Goal: Transaction & Acquisition: Purchase product/service

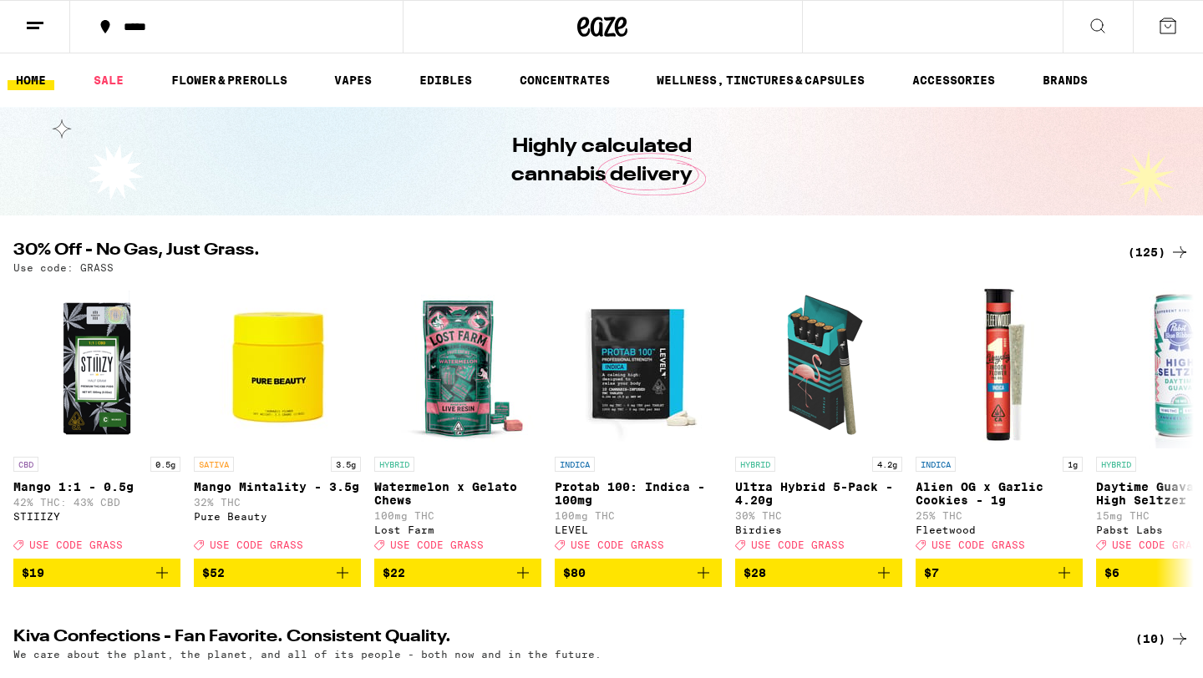
click at [1156, 246] on div "(125)" at bounding box center [1158, 252] width 62 height 20
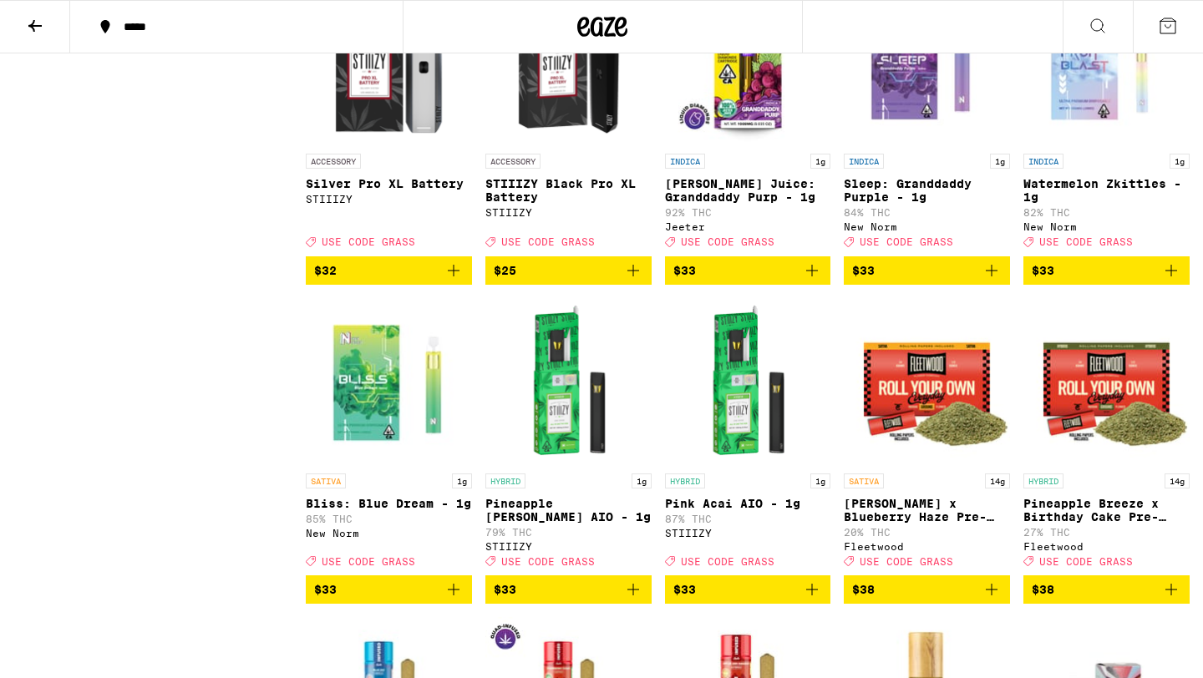
scroll to position [5341, 0]
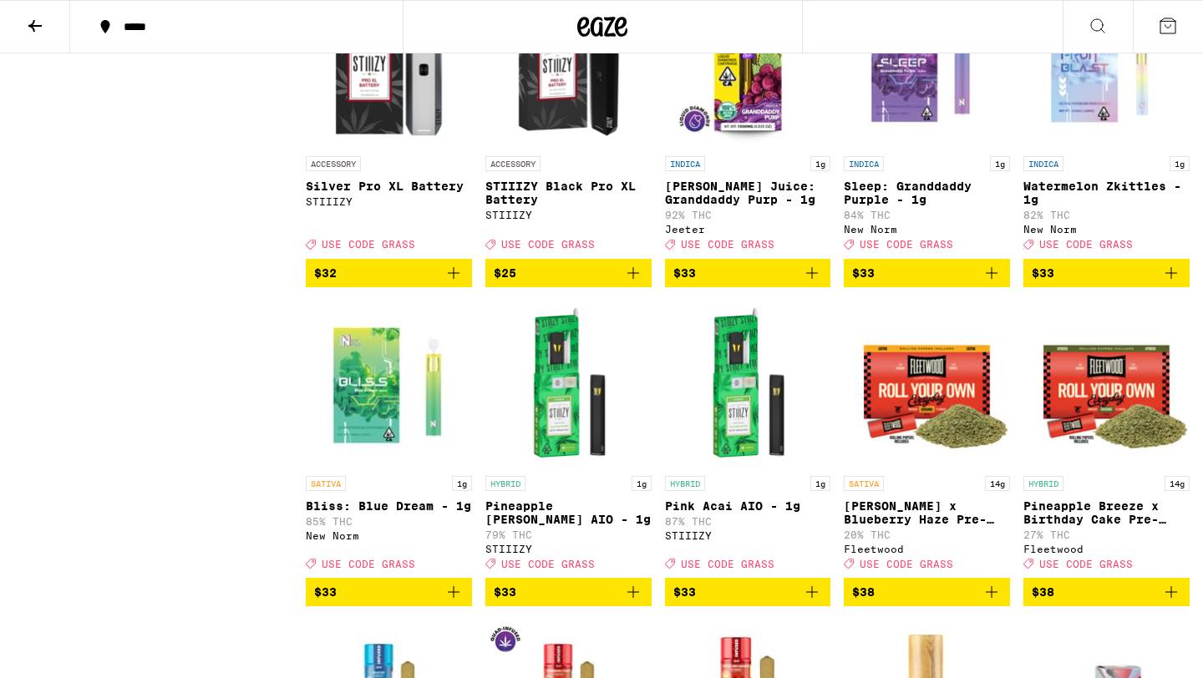
click at [817, 279] on icon "Add to bag" at bounding box center [812, 273] width 12 height 12
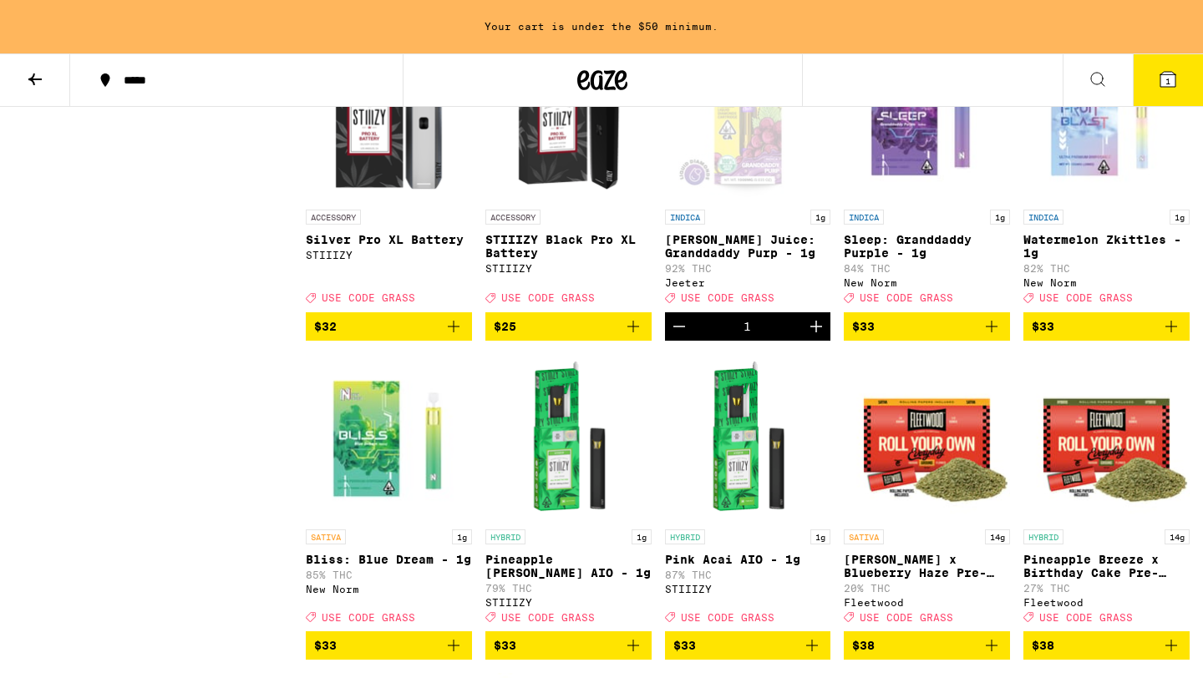
scroll to position [5395, 0]
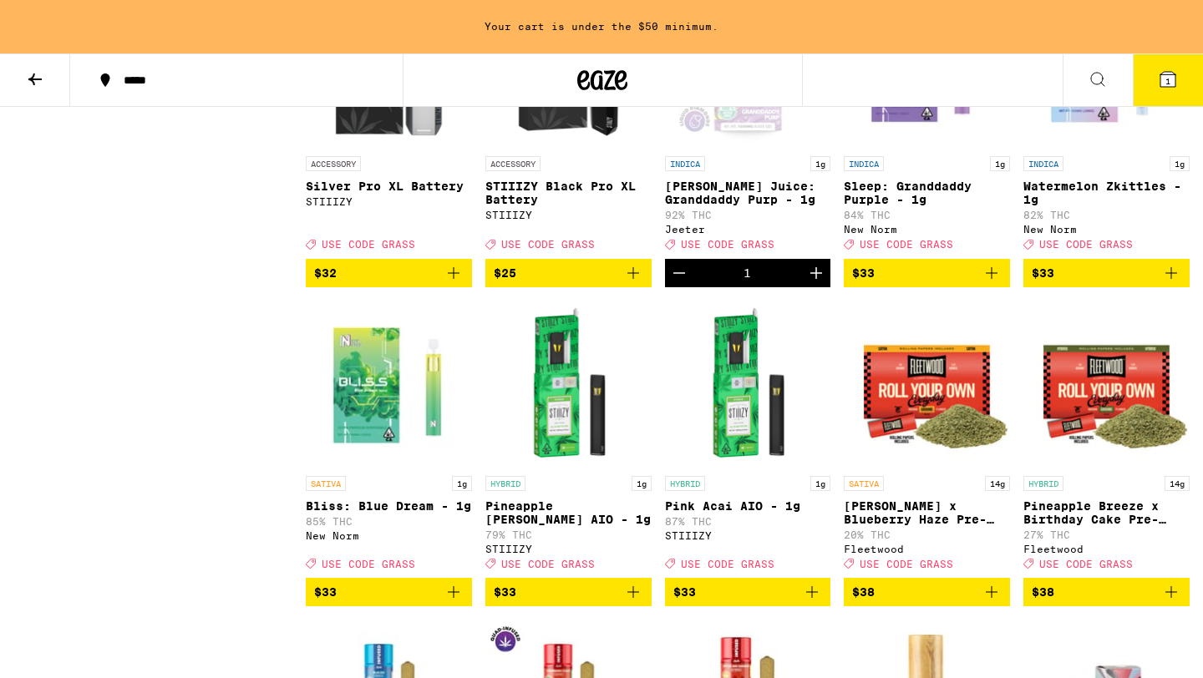
click at [817, 279] on icon "Increment" at bounding box center [816, 273] width 12 height 12
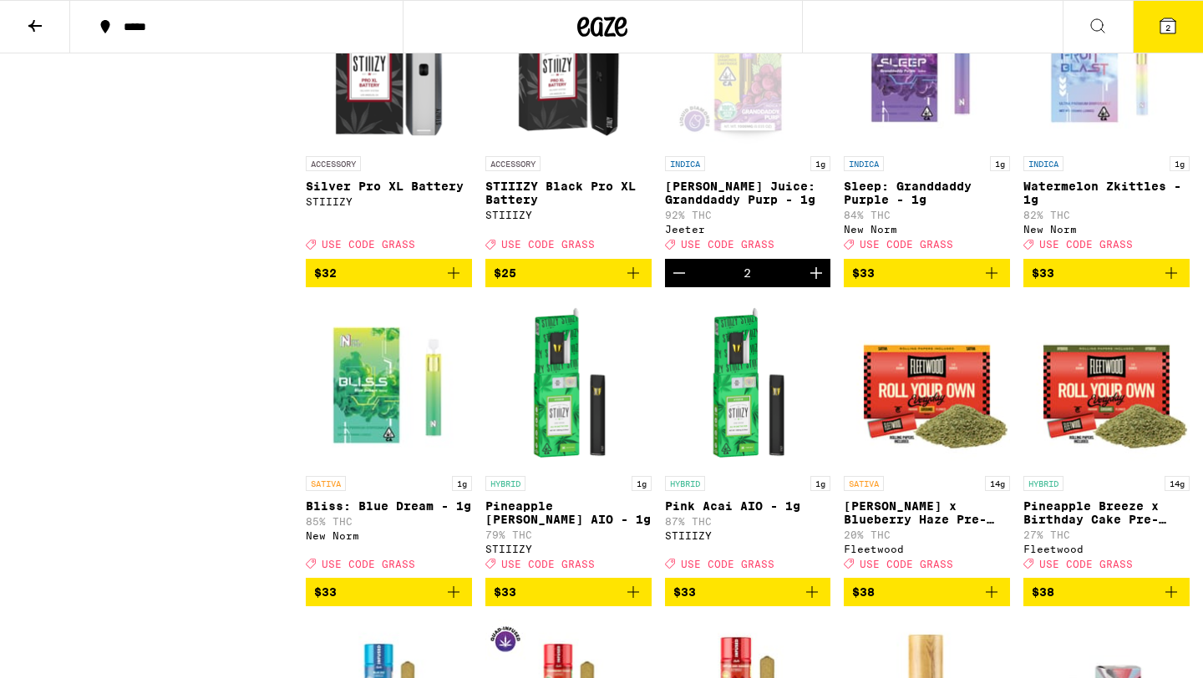
click at [1170, 20] on icon at bounding box center [1167, 25] width 15 height 15
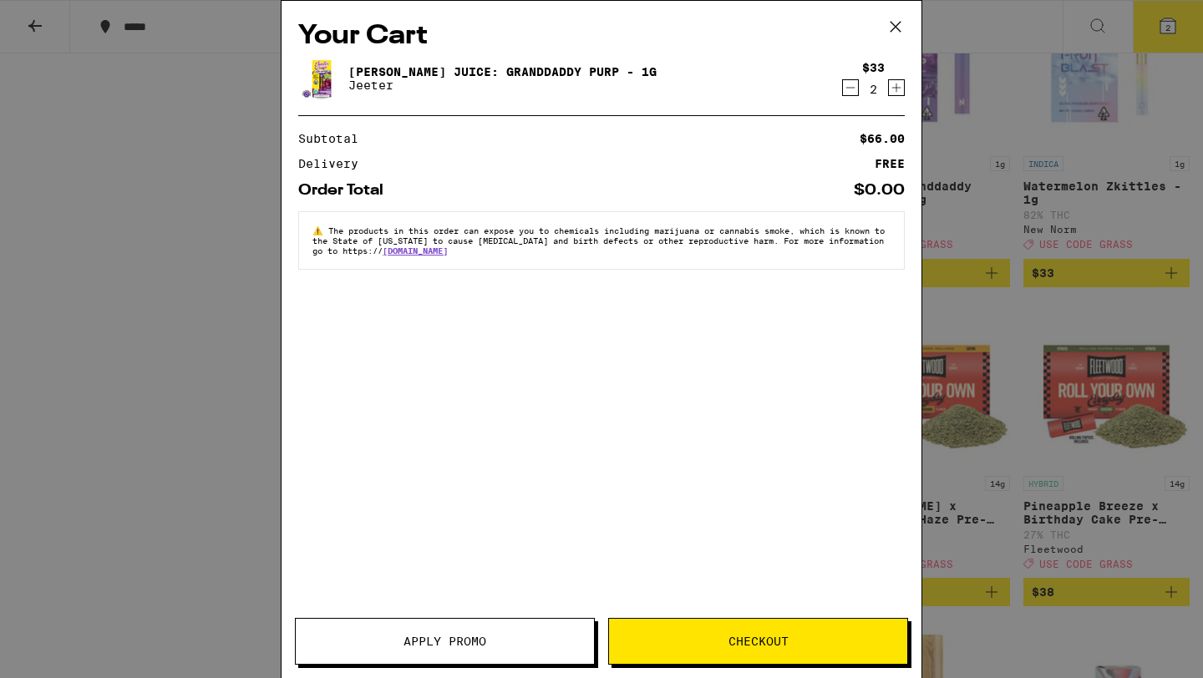
click at [426, 626] on button "Apply Promo" at bounding box center [445, 641] width 300 height 47
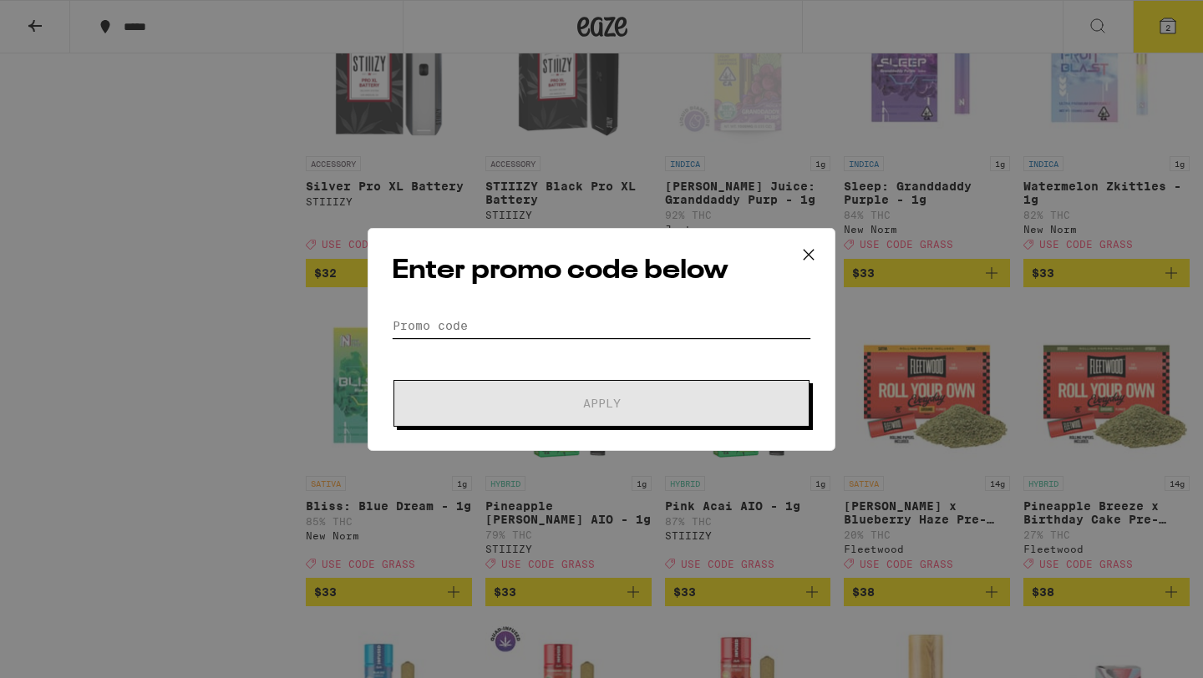
click at [524, 318] on input "Promo Code" at bounding box center [601, 325] width 419 height 25
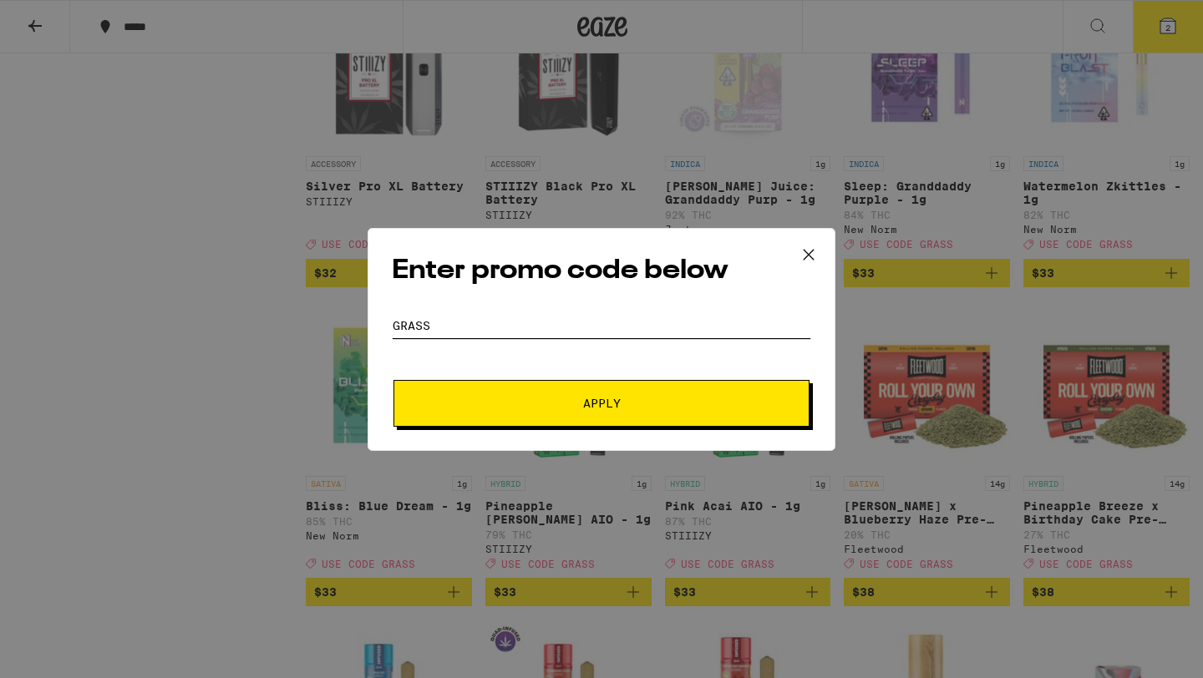
type input "grass"
click at [393, 380] on button "Apply" at bounding box center [601, 403] width 416 height 47
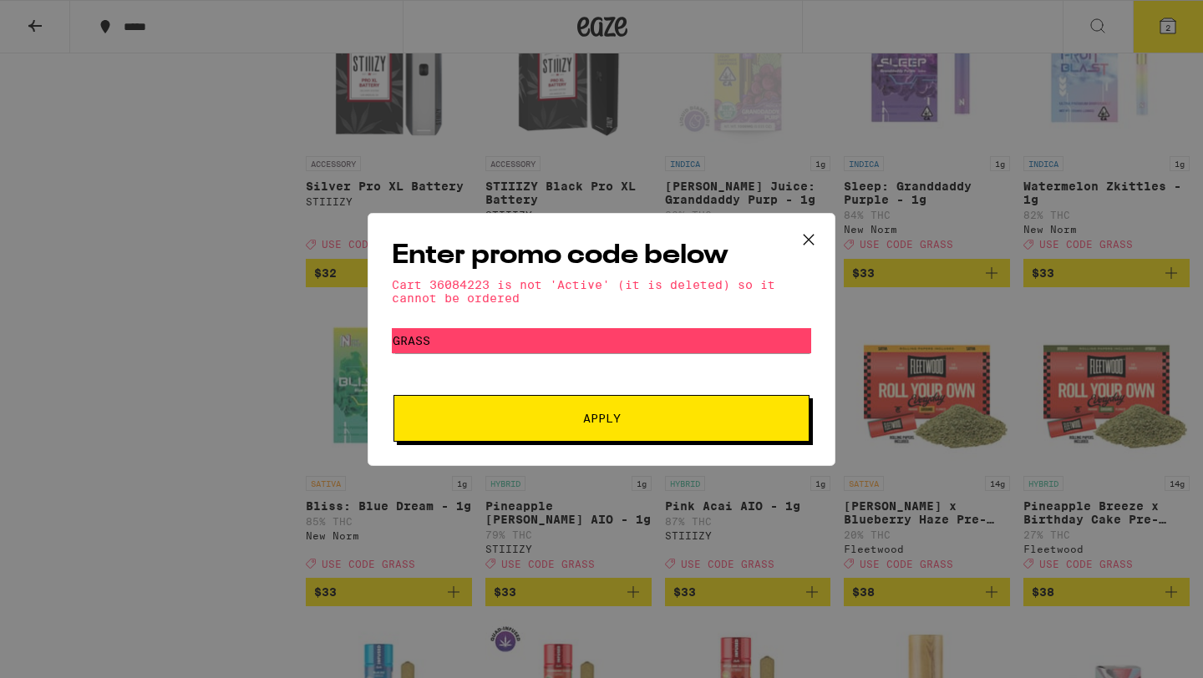
click at [801, 227] on icon at bounding box center [808, 239] width 25 height 25
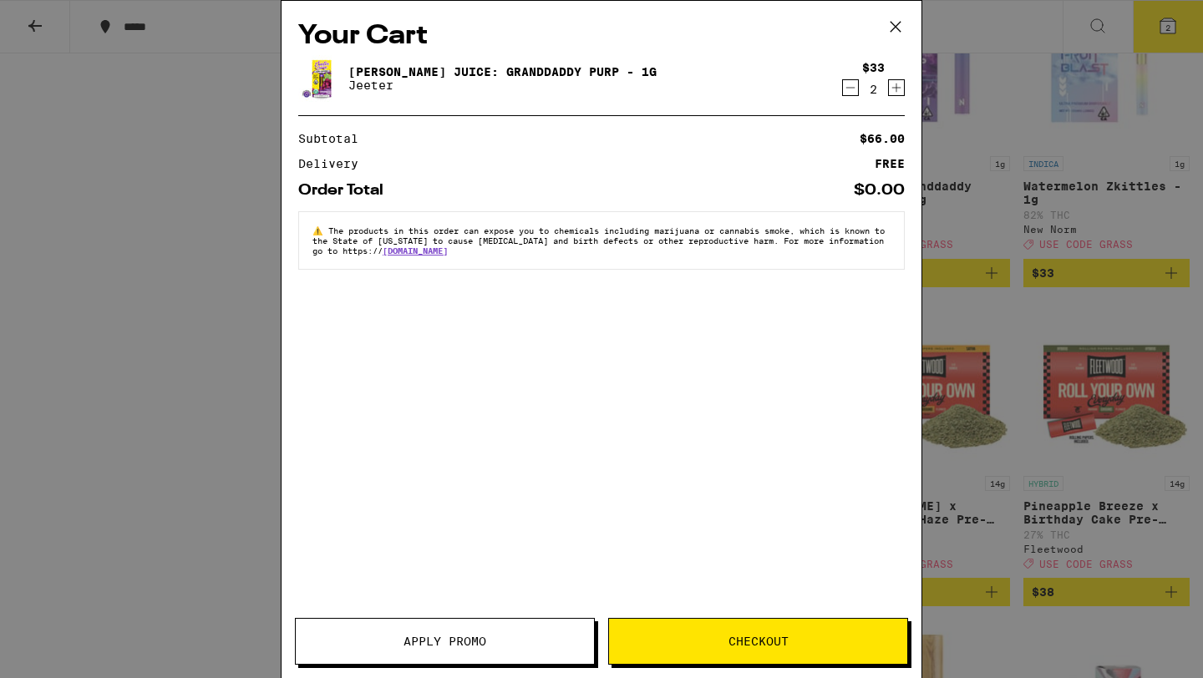
click at [897, 84] on icon "Increment" at bounding box center [896, 88] width 15 height 20
click at [405, 636] on span "Apply Promo" at bounding box center [444, 642] width 83 height 12
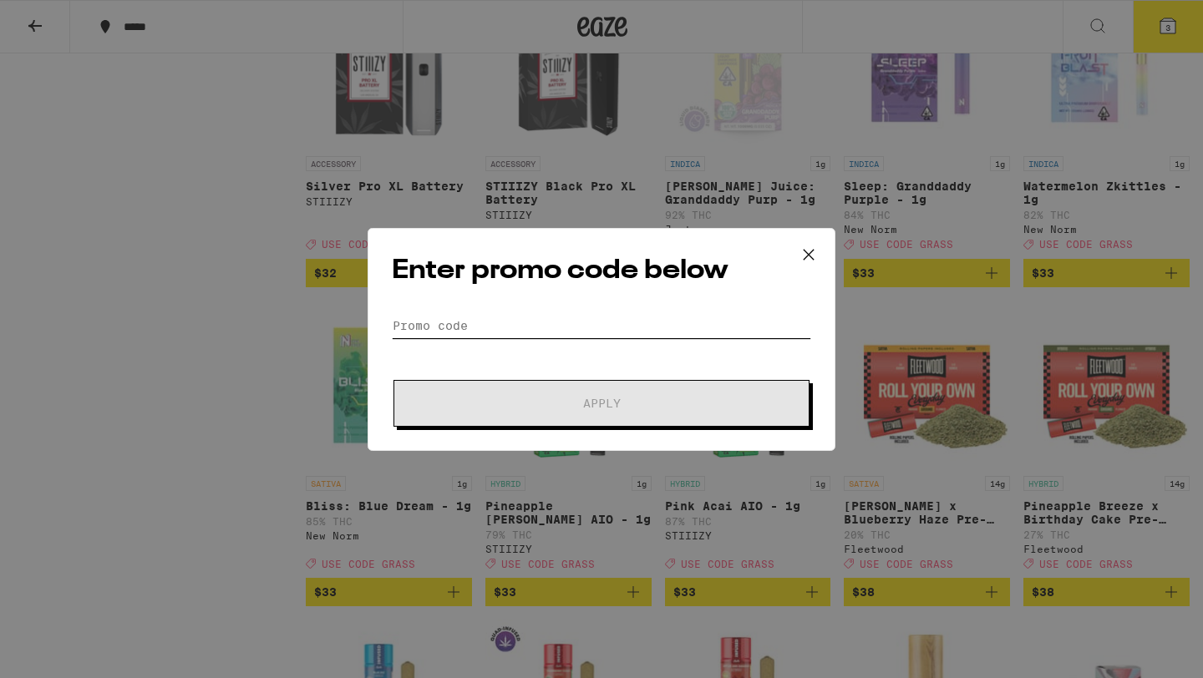
click at [558, 329] on input "Promo Code" at bounding box center [601, 325] width 419 height 25
type input "c"
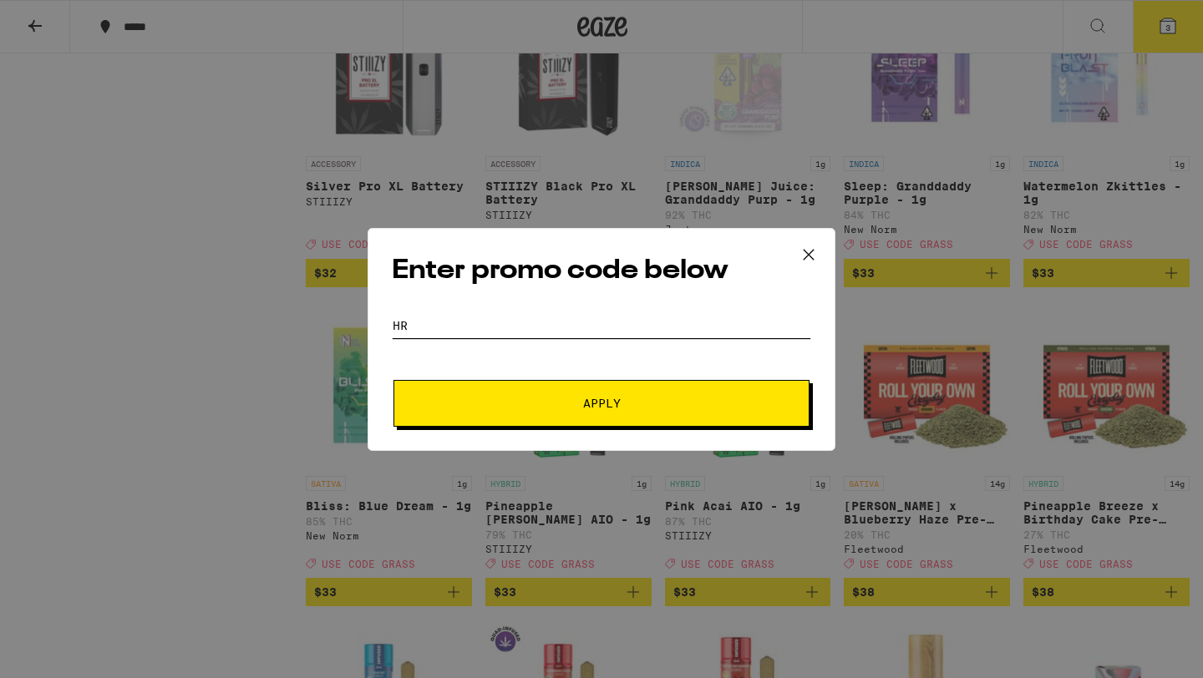
type input "h"
type input "grass"
click at [393, 380] on button "Apply" at bounding box center [601, 403] width 416 height 47
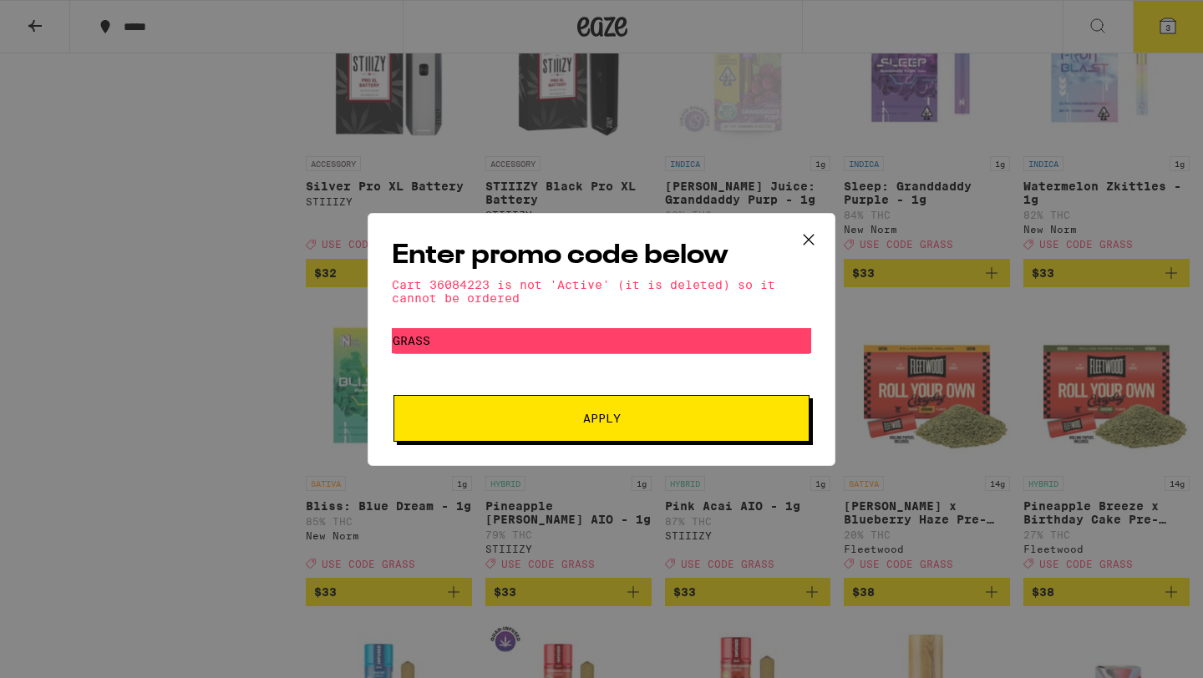
click at [218, 355] on div "Enter promo code below Cart 36084223 is not 'Active' (it is deleted) so it cann…" at bounding box center [601, 339] width 1203 height 678
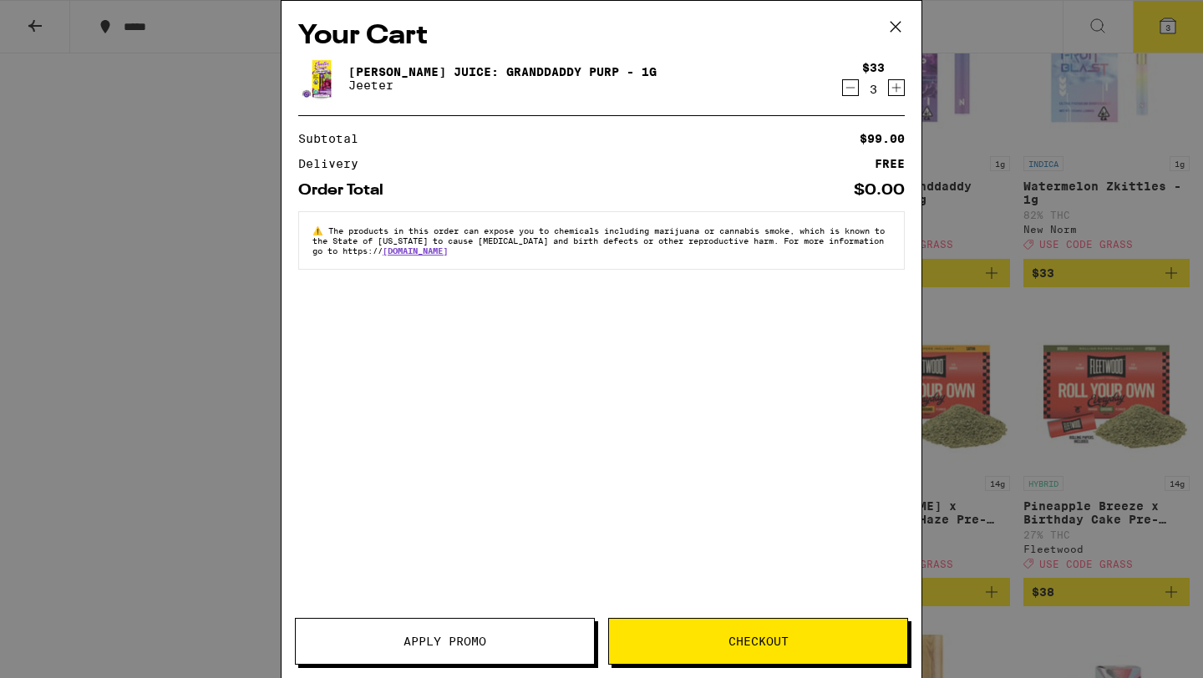
click at [849, 89] on icon "Decrement" at bounding box center [850, 88] width 15 height 20
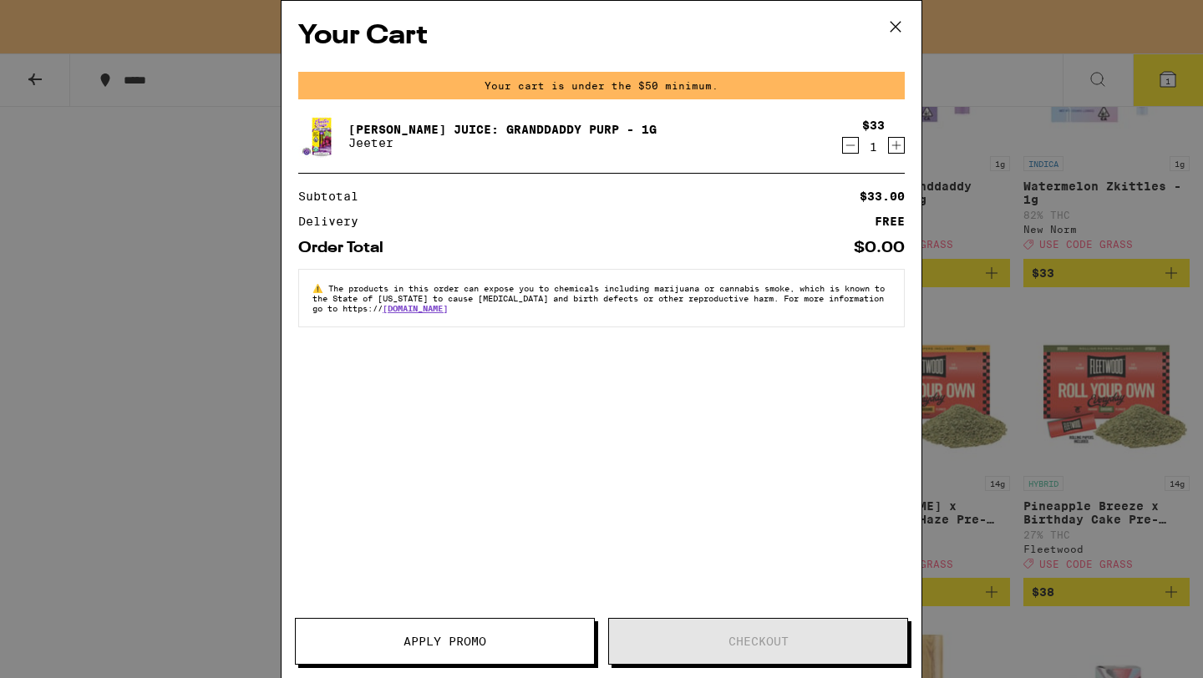
click at [906, 24] on icon at bounding box center [895, 26] width 25 height 25
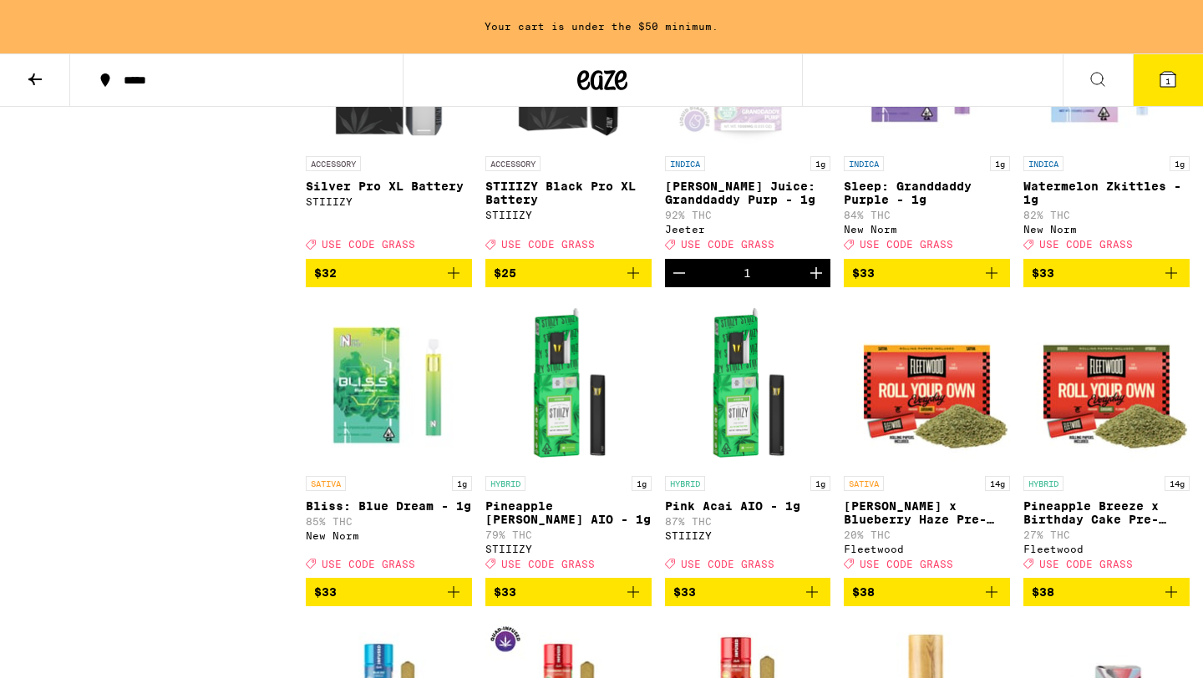
click at [681, 283] on icon "Decrement" at bounding box center [679, 273] width 20 height 20
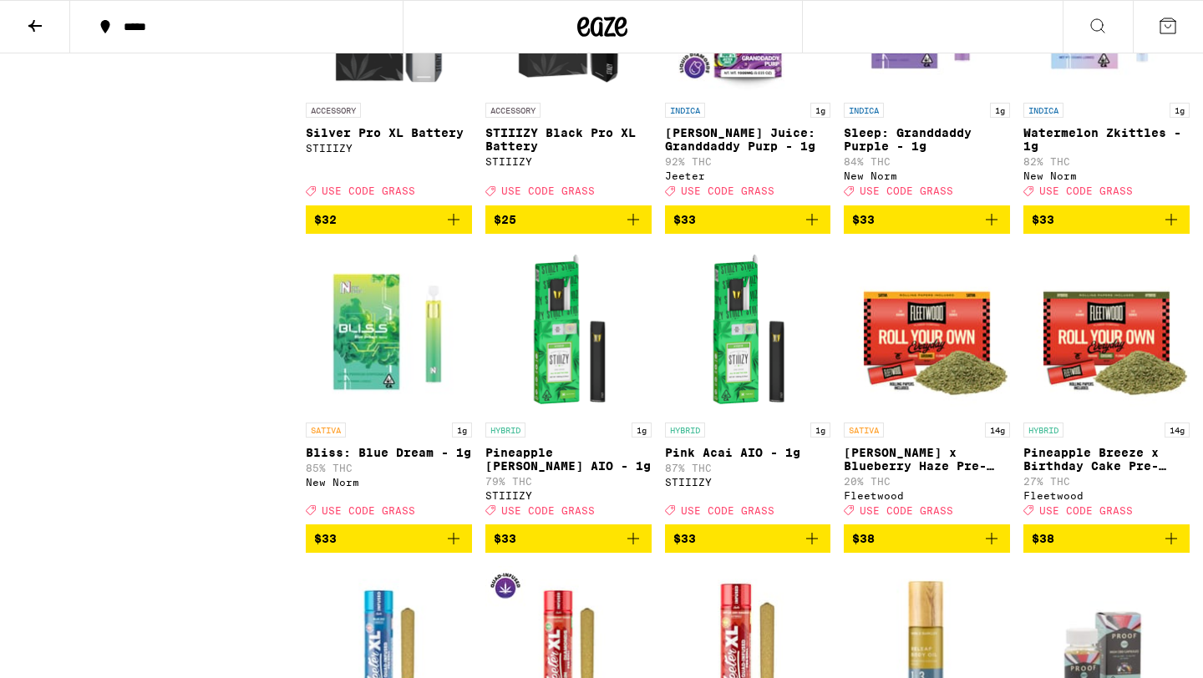
scroll to position [5341, 0]
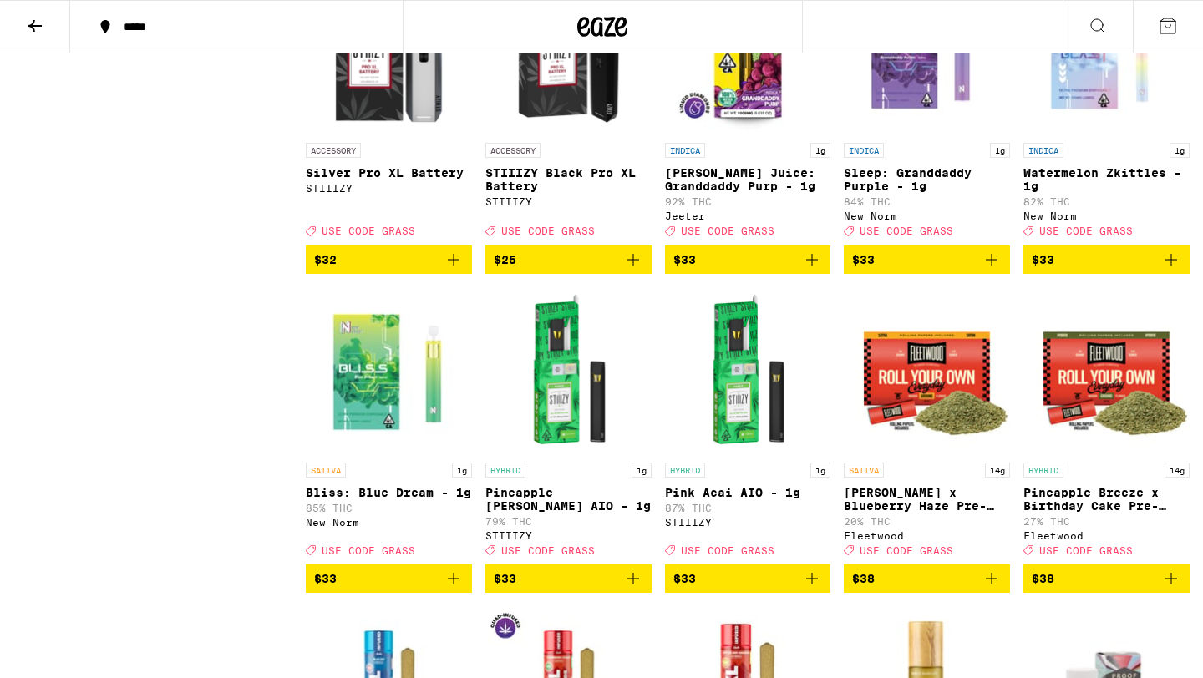
scroll to position [5469, 0]
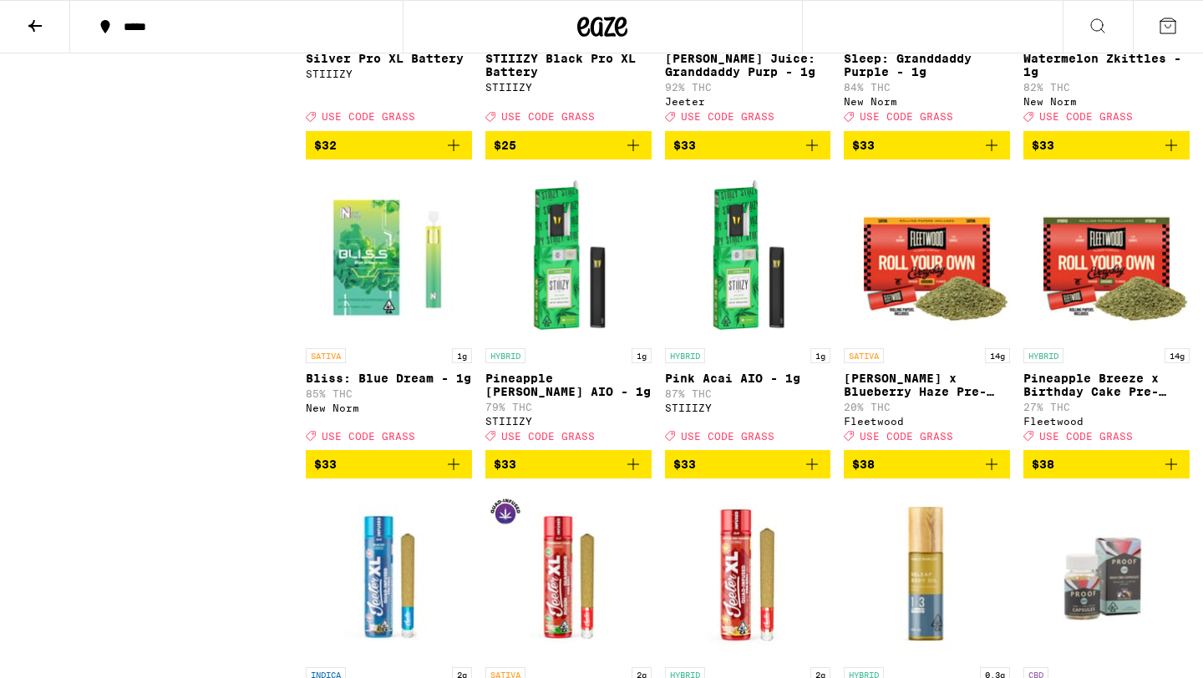
click at [990, 155] on icon "Add to bag" at bounding box center [991, 145] width 20 height 20
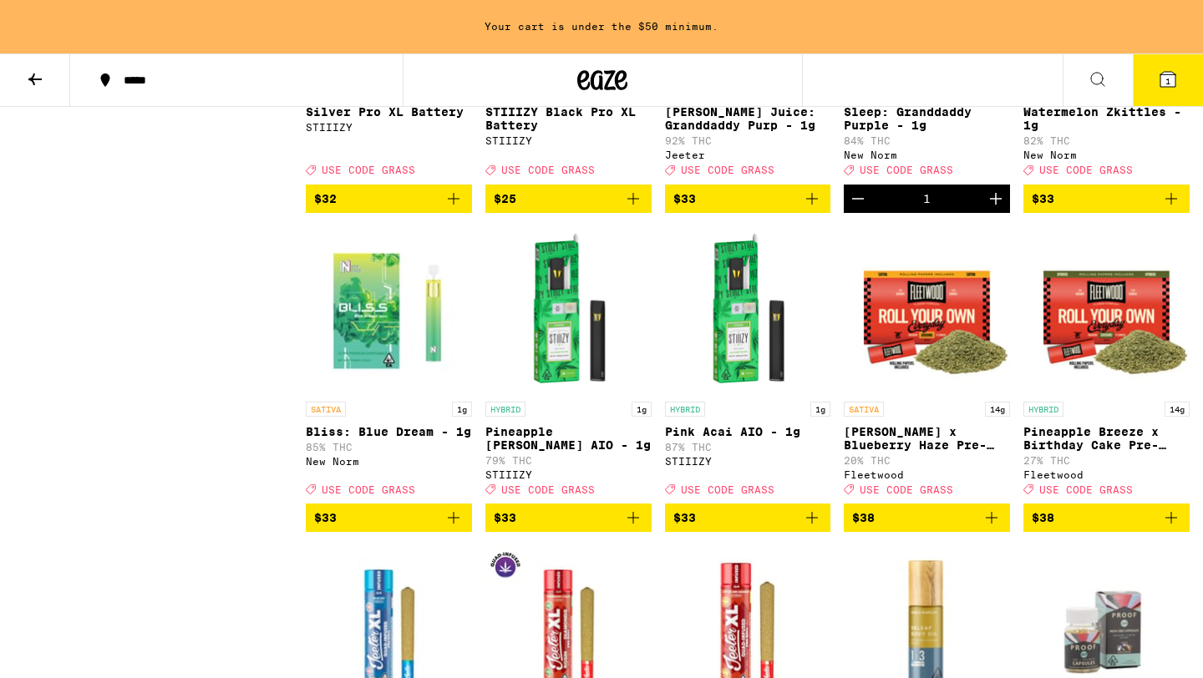
scroll to position [5523, 0]
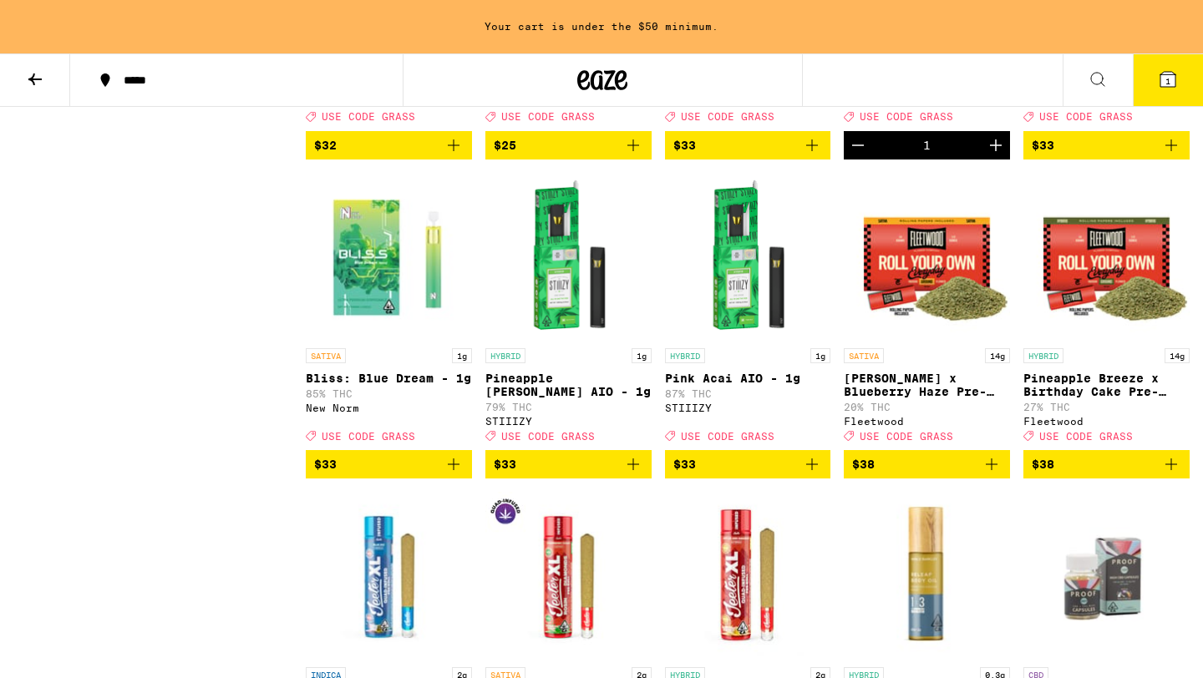
click at [1168, 155] on icon "Add to bag" at bounding box center [1171, 145] width 20 height 20
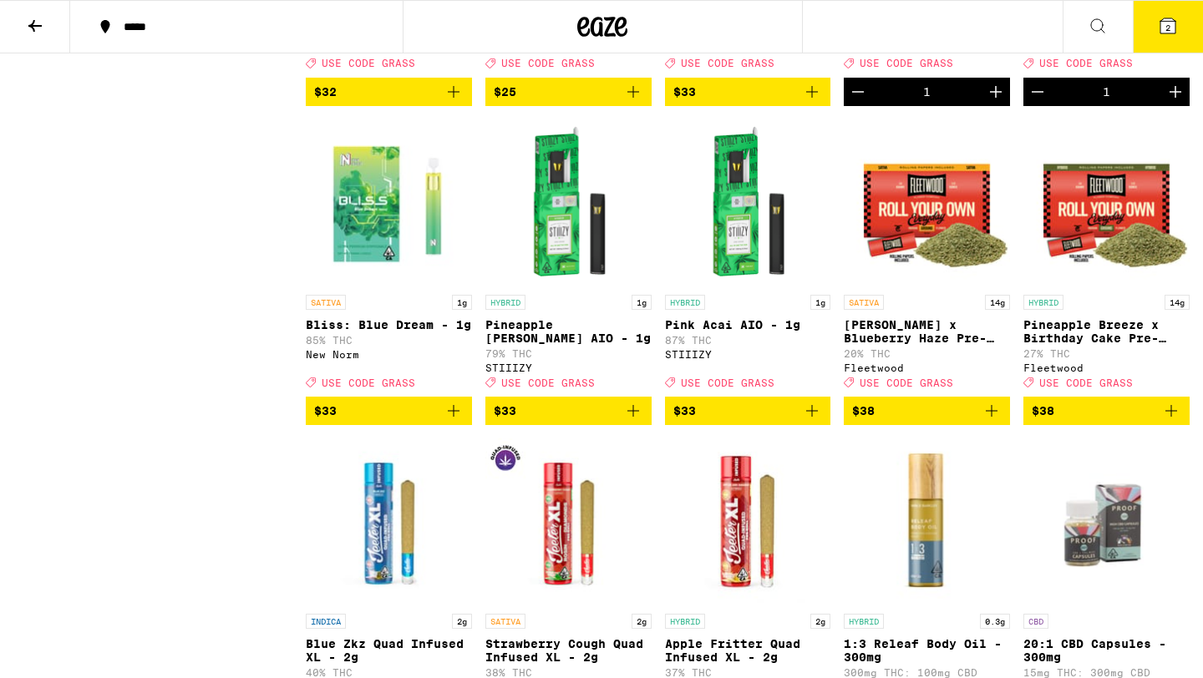
scroll to position [5469, 0]
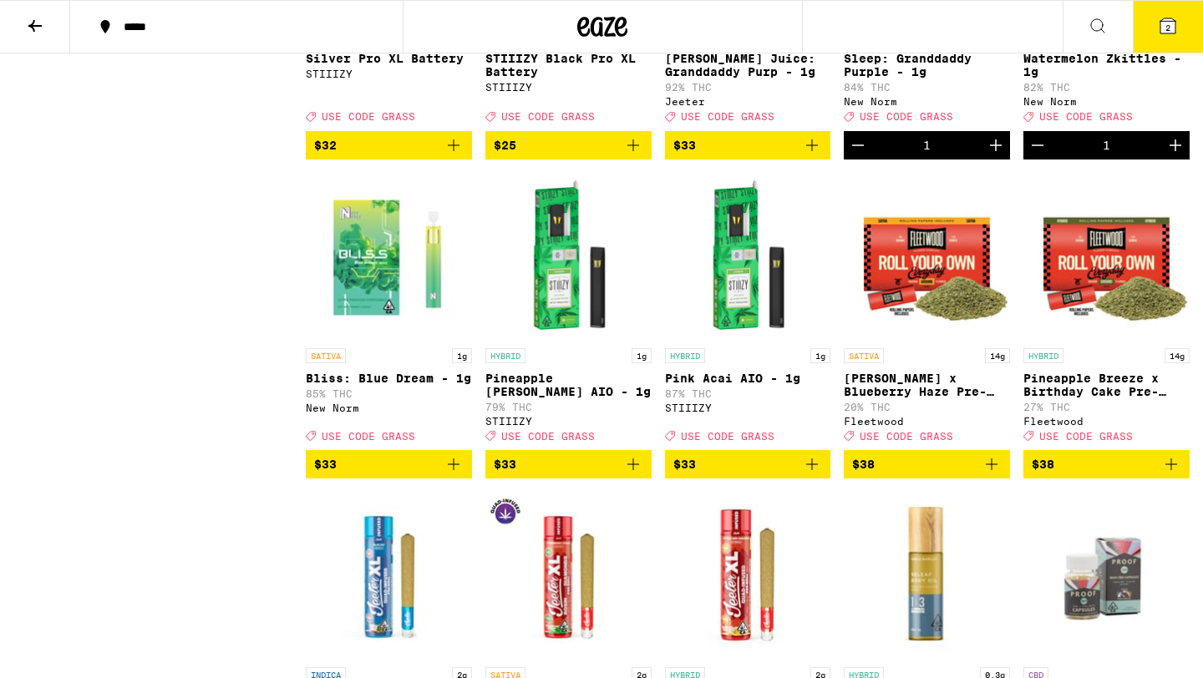
click at [1168, 24] on span "2" at bounding box center [1167, 28] width 5 height 10
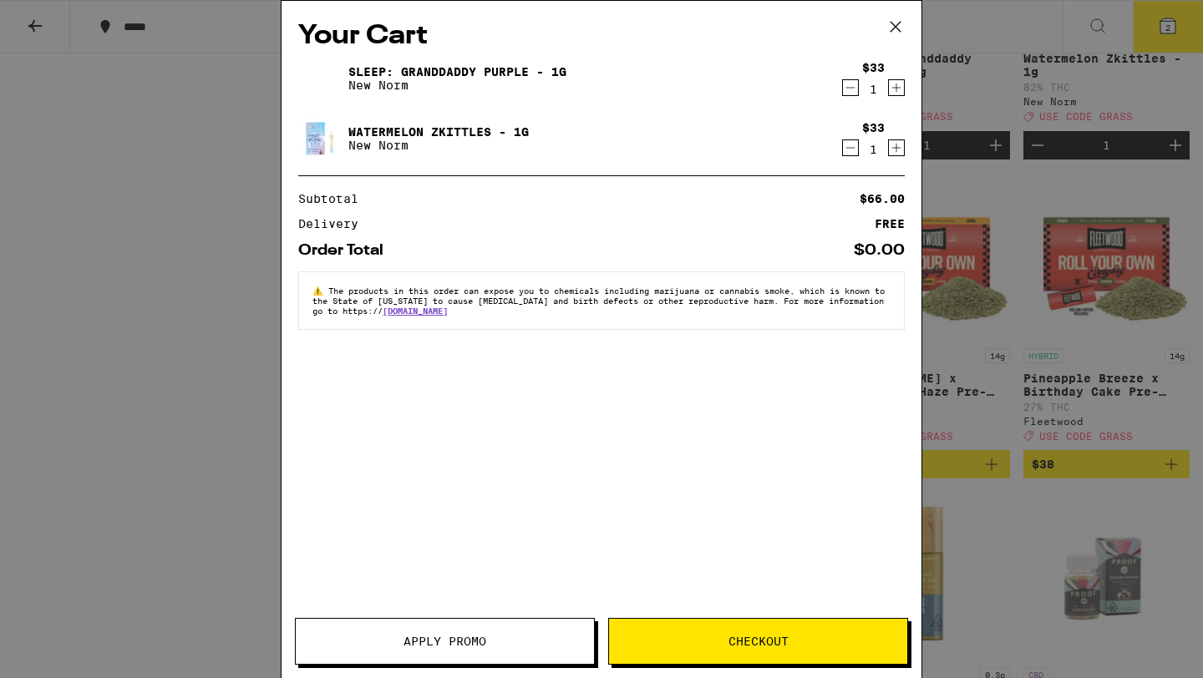
click at [450, 645] on span "Apply Promo" at bounding box center [444, 642] width 83 height 12
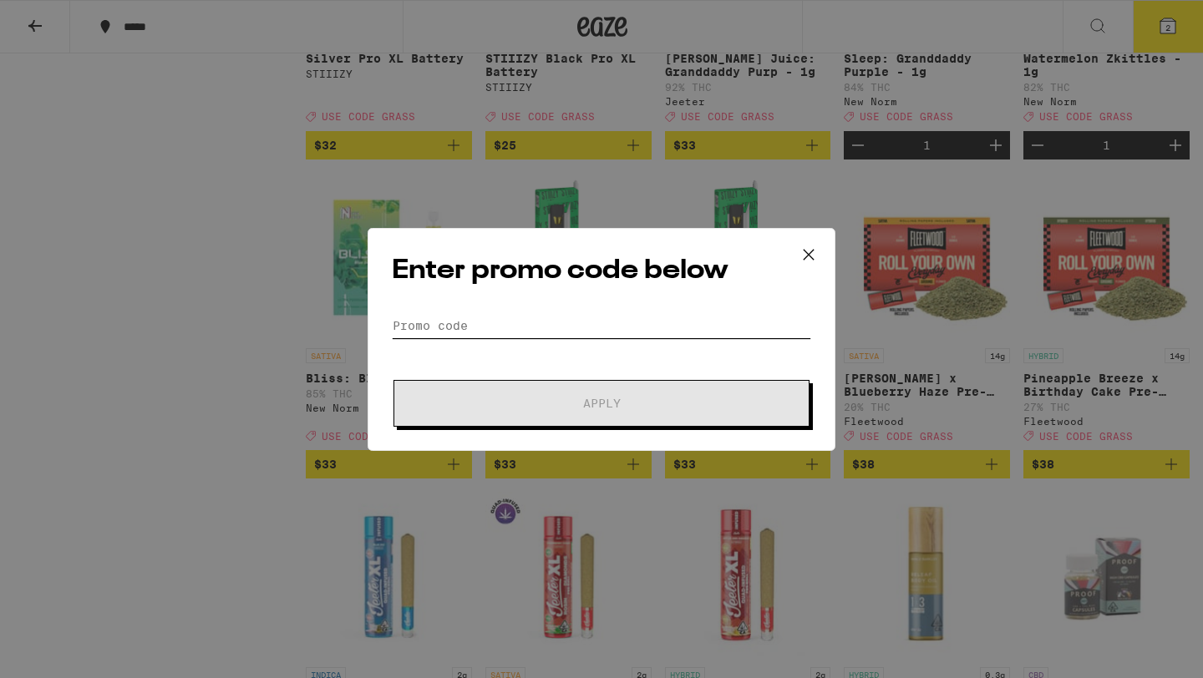
click at [541, 324] on input "Promo Code" at bounding box center [601, 325] width 419 height 25
type input "h"
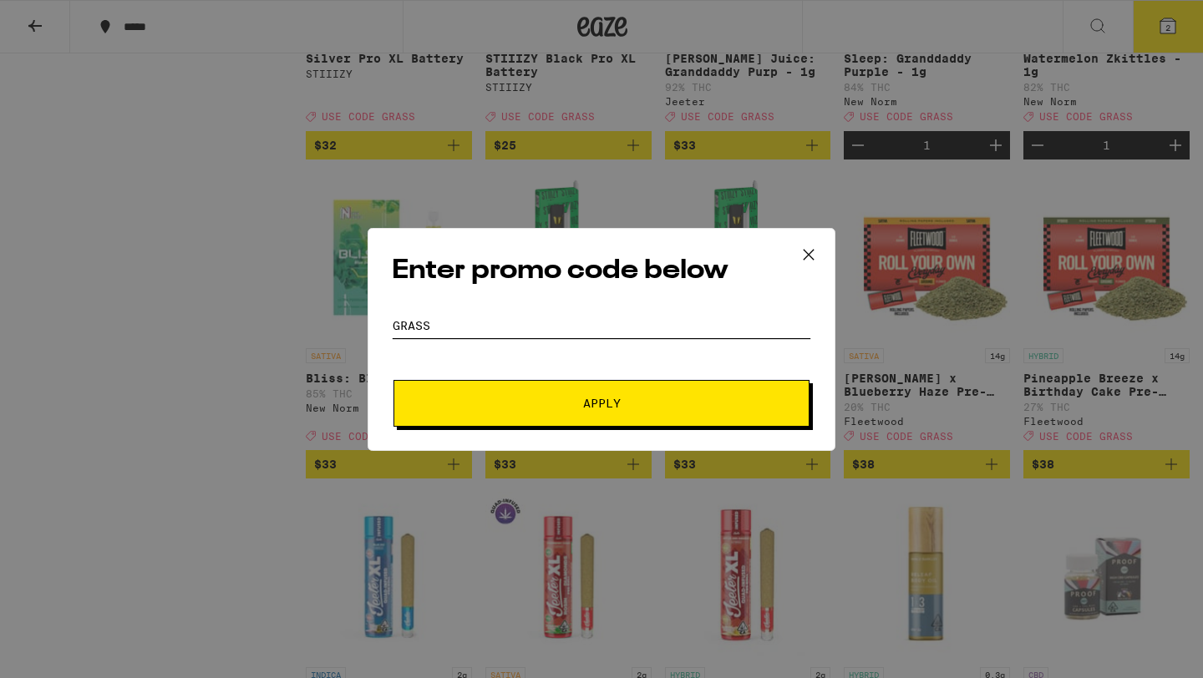
type input "grass"
click at [393, 380] on button "Apply" at bounding box center [601, 403] width 416 height 47
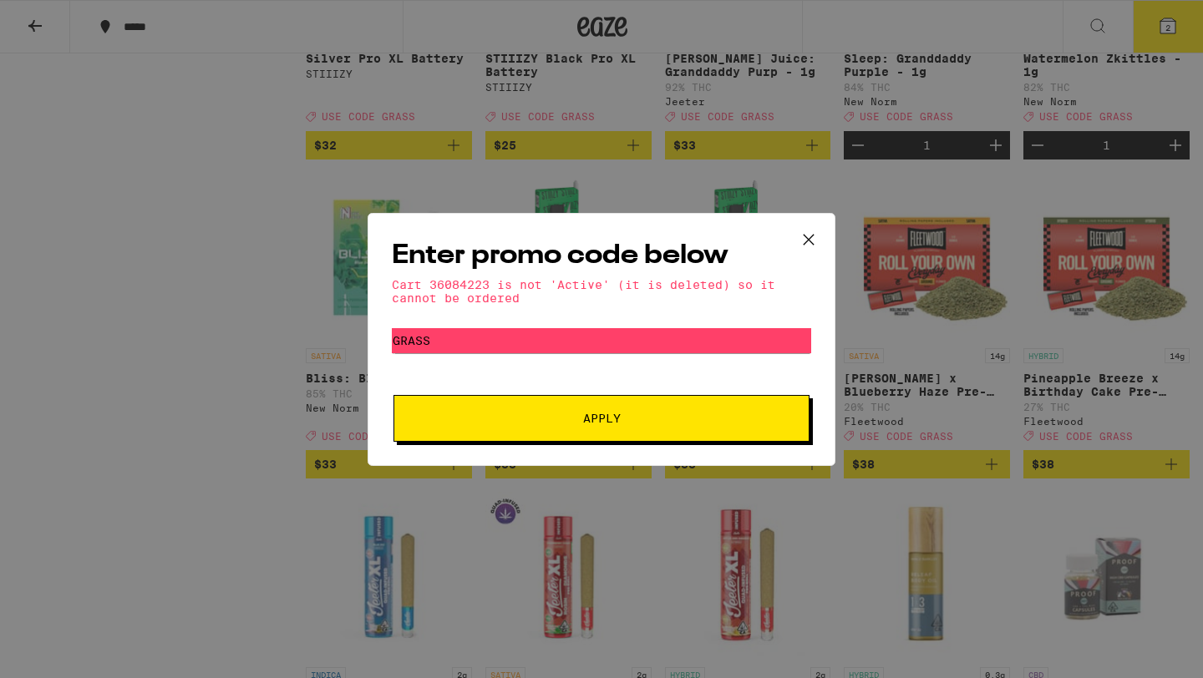
click at [439, 286] on div "Cart 36084223 is not 'Active' (it is deleted) so it cannot be ordered" at bounding box center [601, 291] width 419 height 27
click at [439, 287] on div "Cart 36084223 is not 'Active' (it is deleted) so it cannot be ordered" at bounding box center [601, 291] width 419 height 27
click at [424, 347] on input "grass" at bounding box center [601, 340] width 419 height 25
click at [273, 326] on div "Enter promo code below Cart 36084223 is not 'Active' (it is deleted) so it cann…" at bounding box center [601, 339] width 1203 height 678
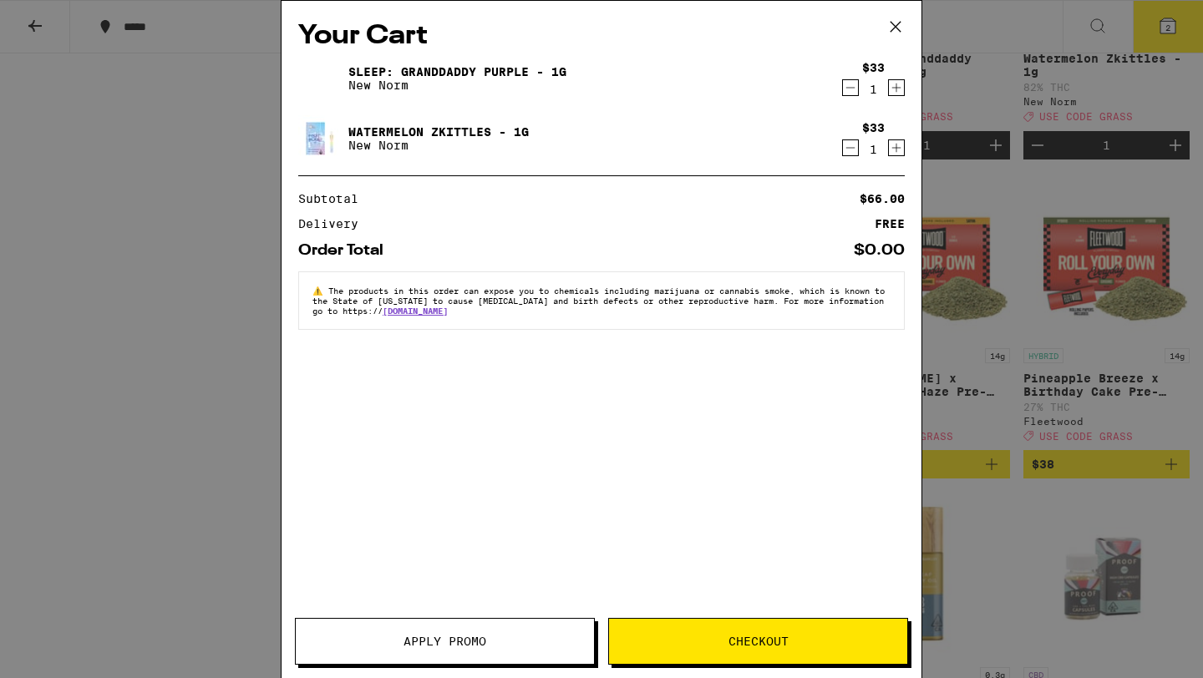
click at [848, 144] on icon "Decrement" at bounding box center [850, 148] width 15 height 20
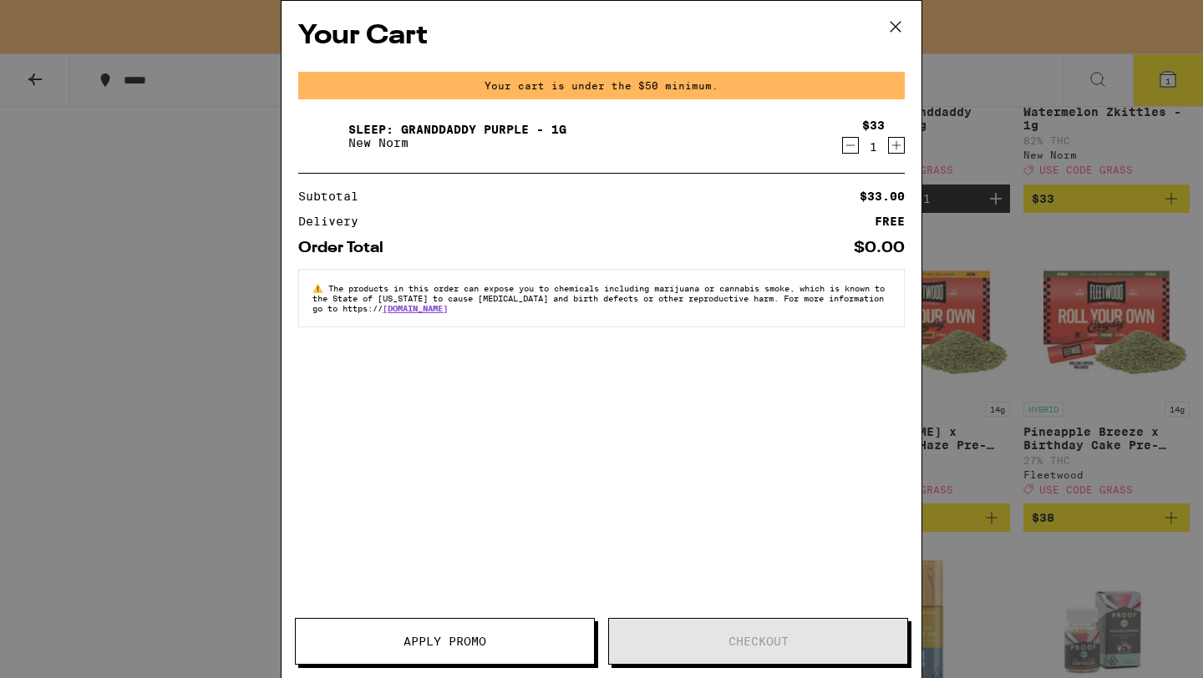
scroll to position [5523, 0]
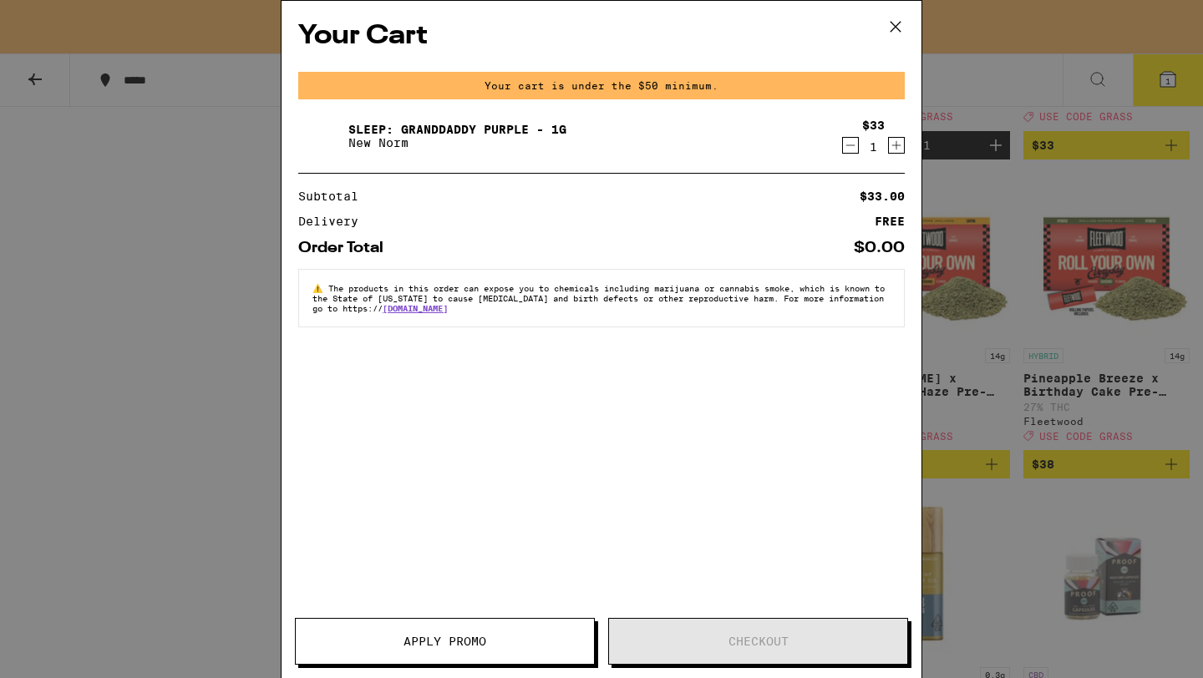
click at [850, 152] on icon "Decrement" at bounding box center [850, 145] width 15 height 20
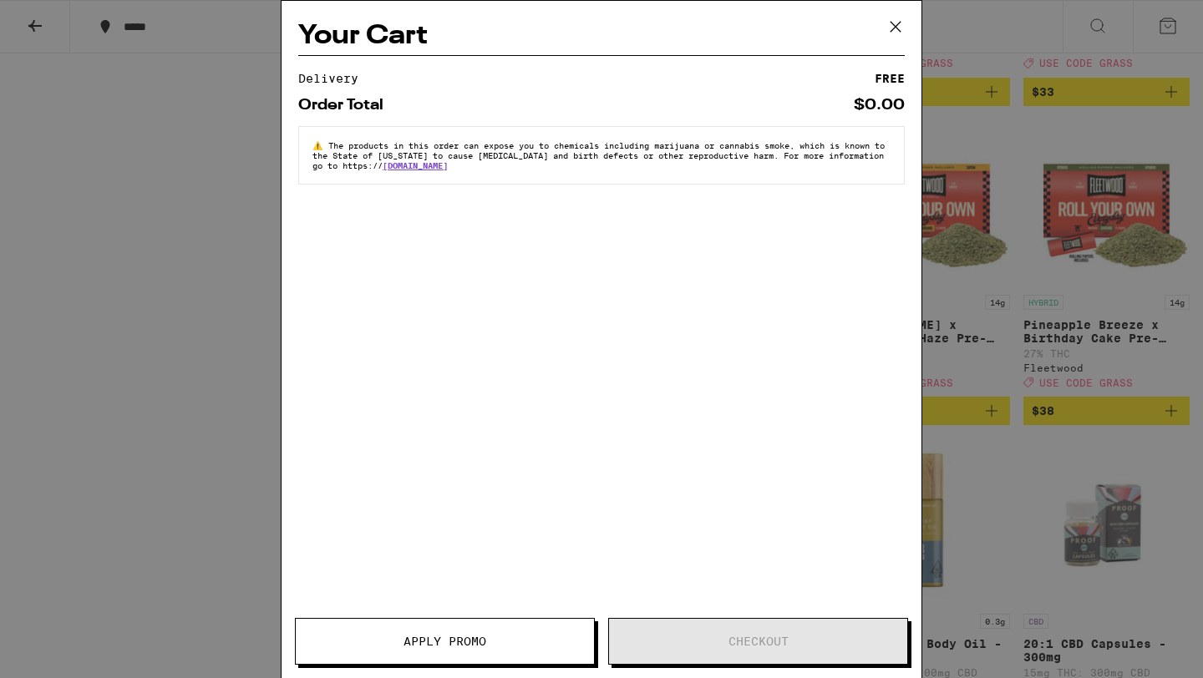
scroll to position [5469, 0]
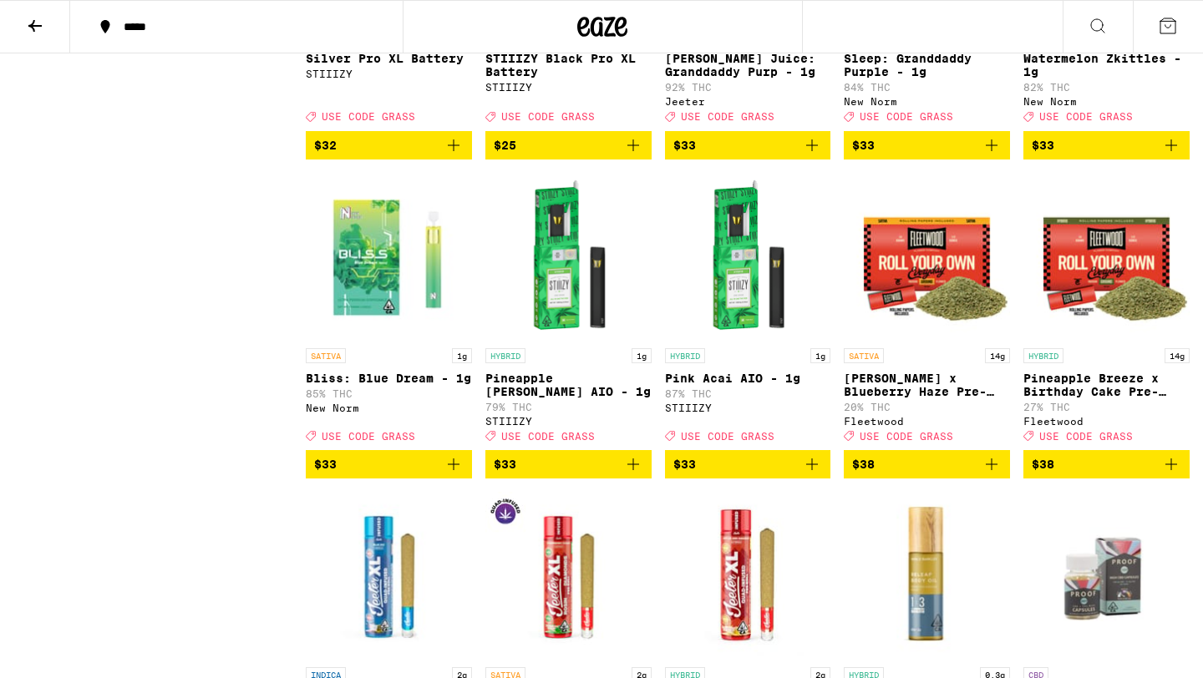
click at [1172, 155] on icon "Add to bag" at bounding box center [1171, 145] width 20 height 20
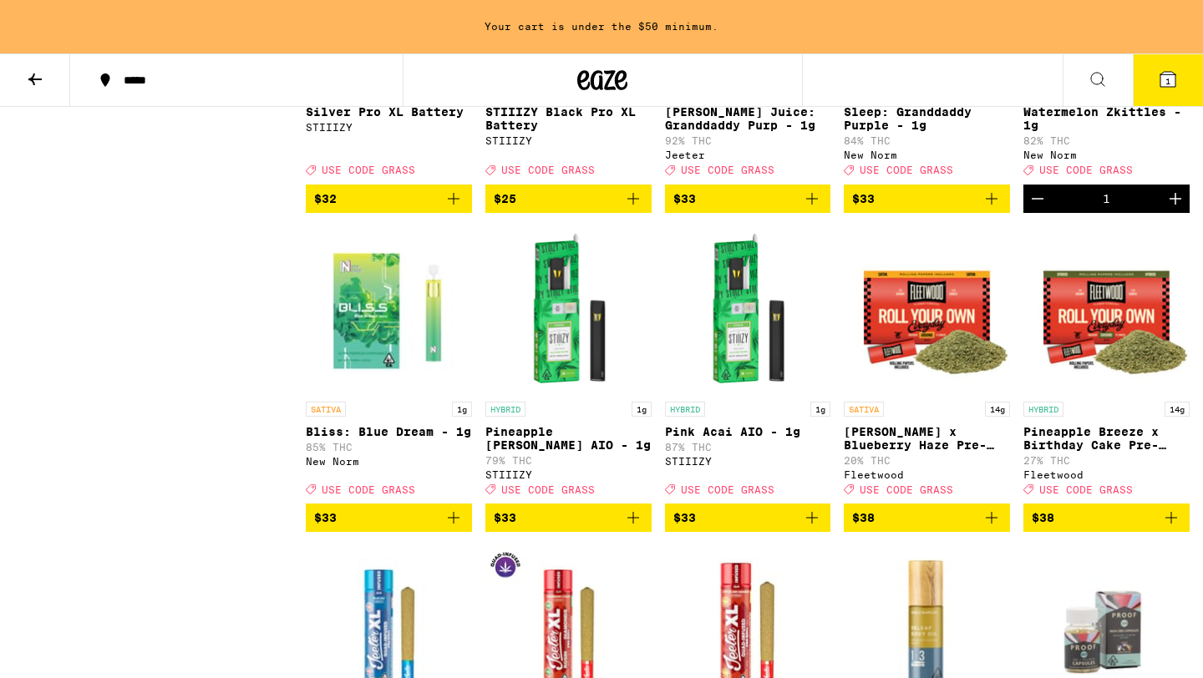
scroll to position [5523, 0]
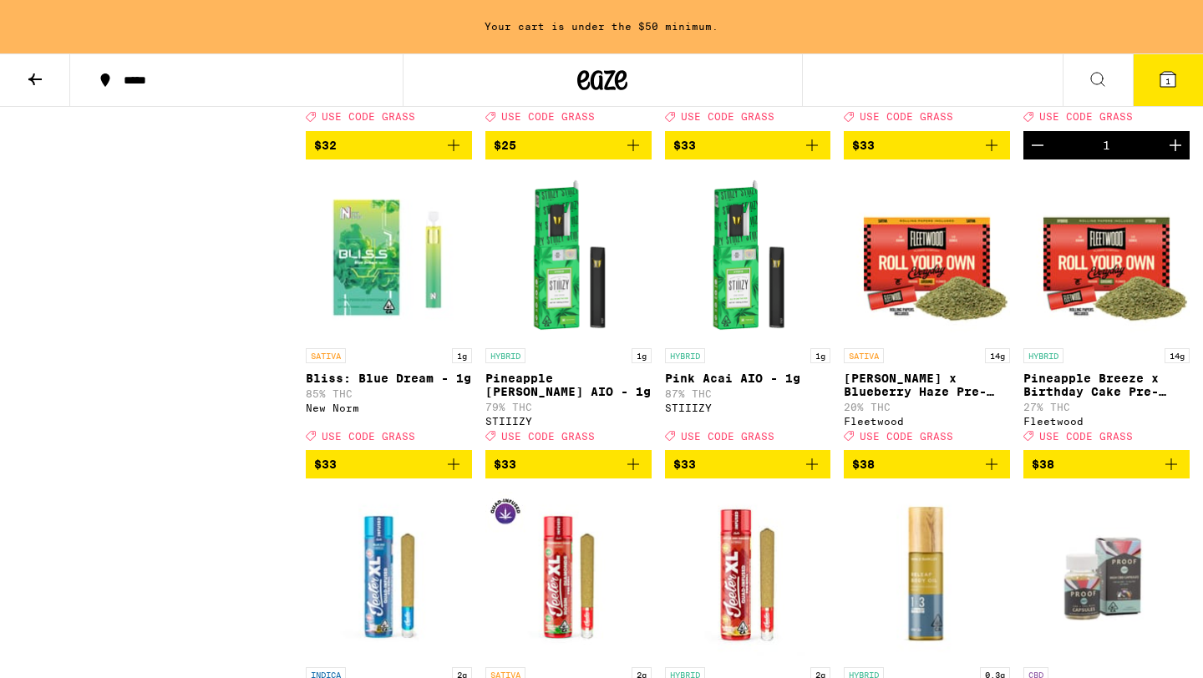
click at [1174, 155] on icon "Increment" at bounding box center [1175, 145] width 20 height 20
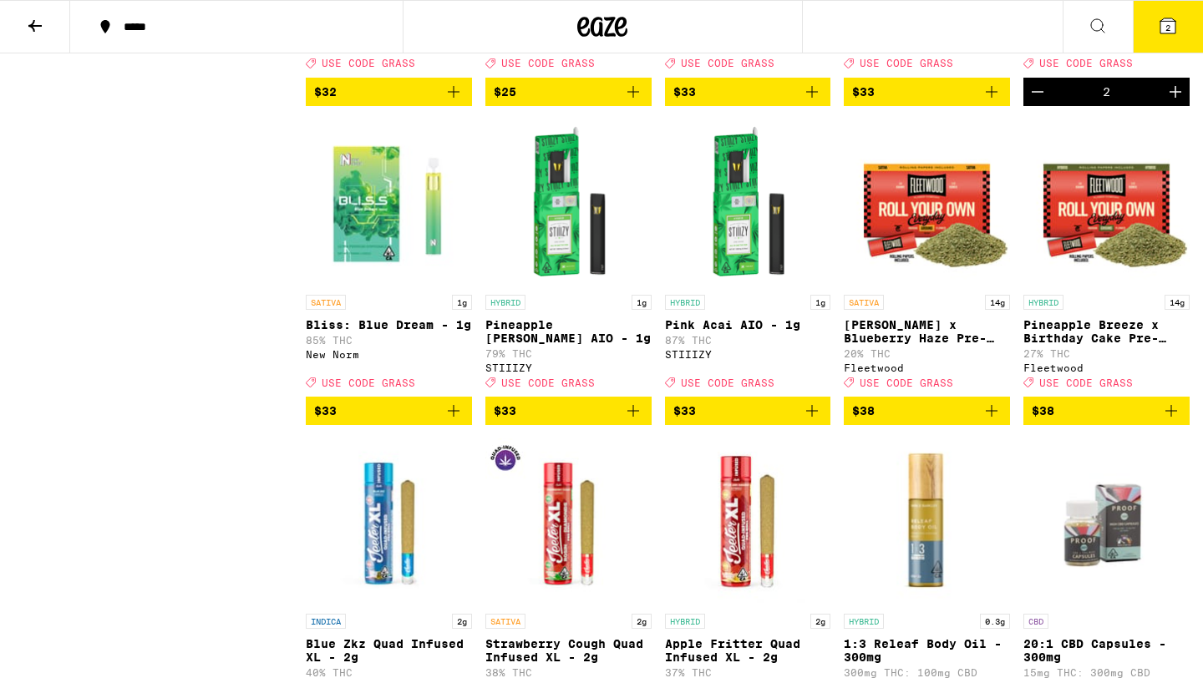
scroll to position [5469, 0]
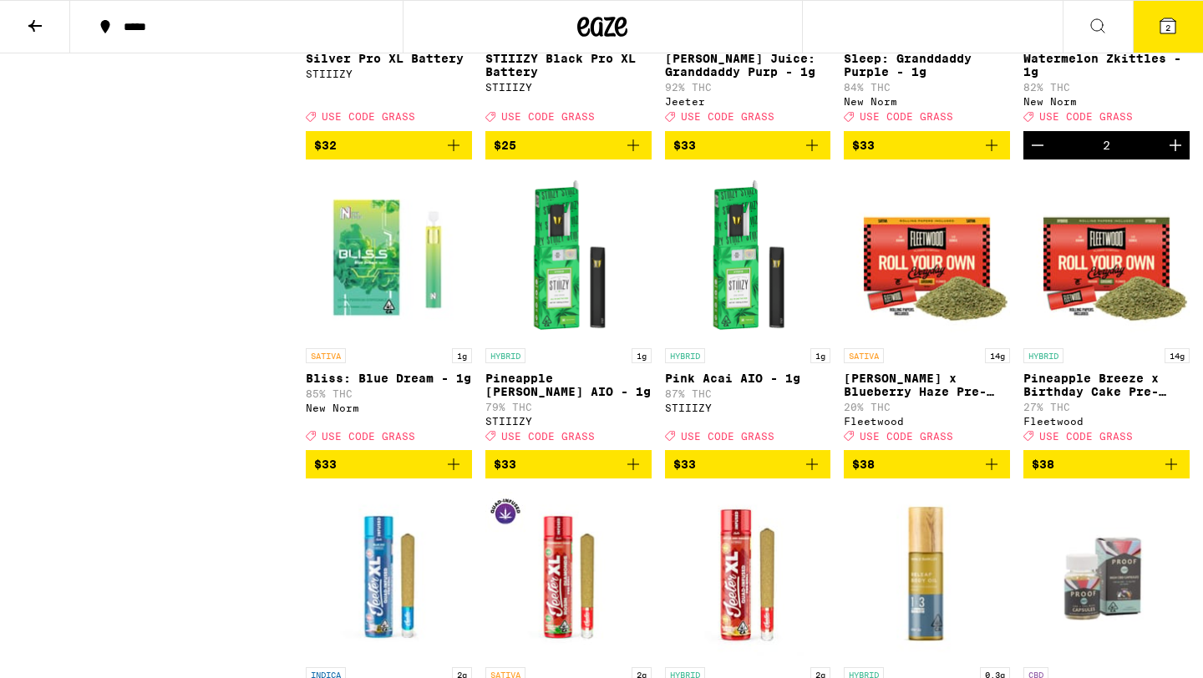
click at [1171, 41] on button "2" at bounding box center [1167, 27] width 70 height 52
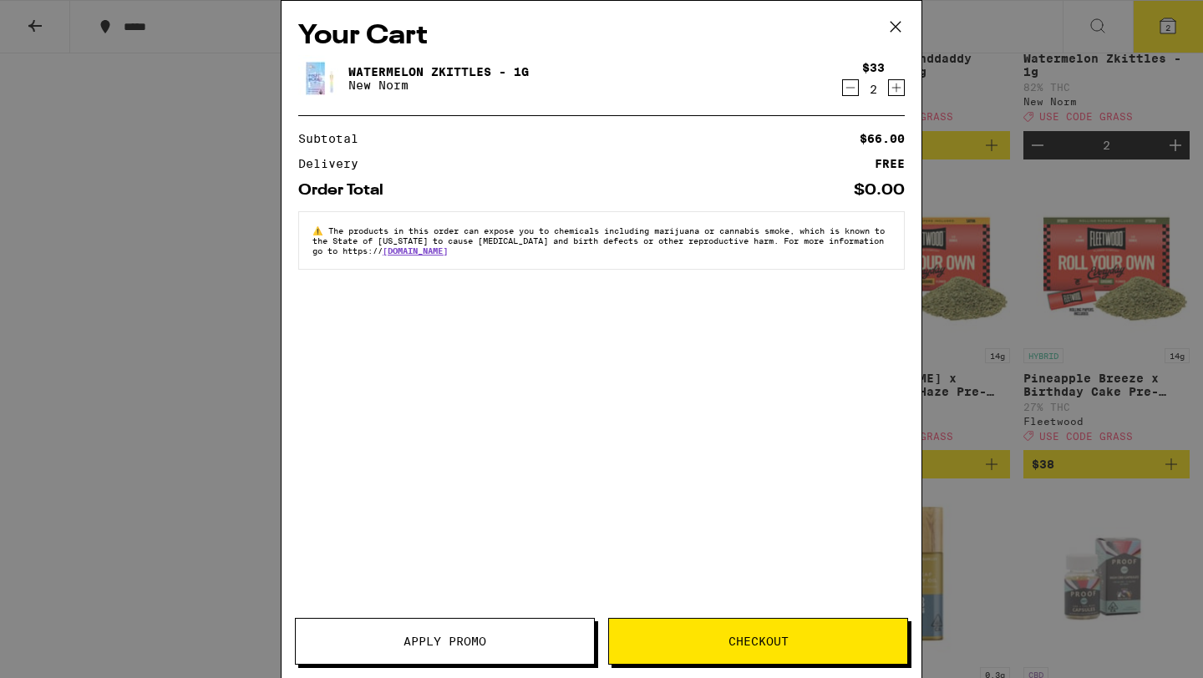
click at [903, 29] on icon at bounding box center [895, 26] width 25 height 25
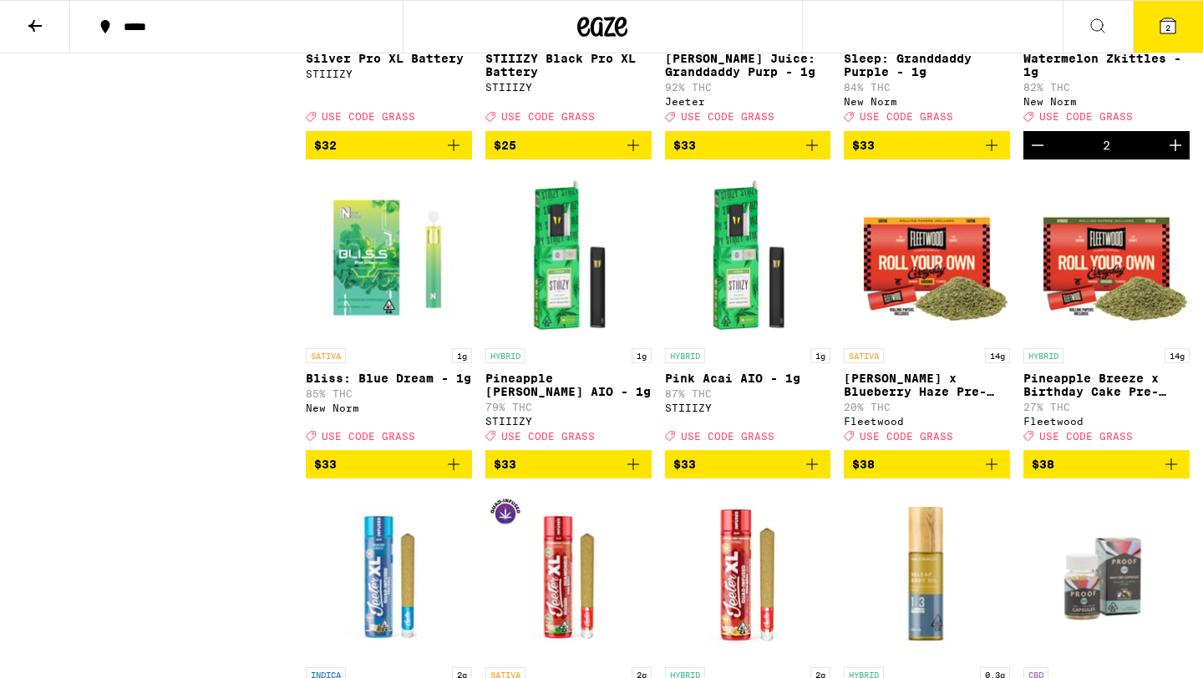
click at [115, 36] on button "*****" at bounding box center [236, 27] width 332 height 50
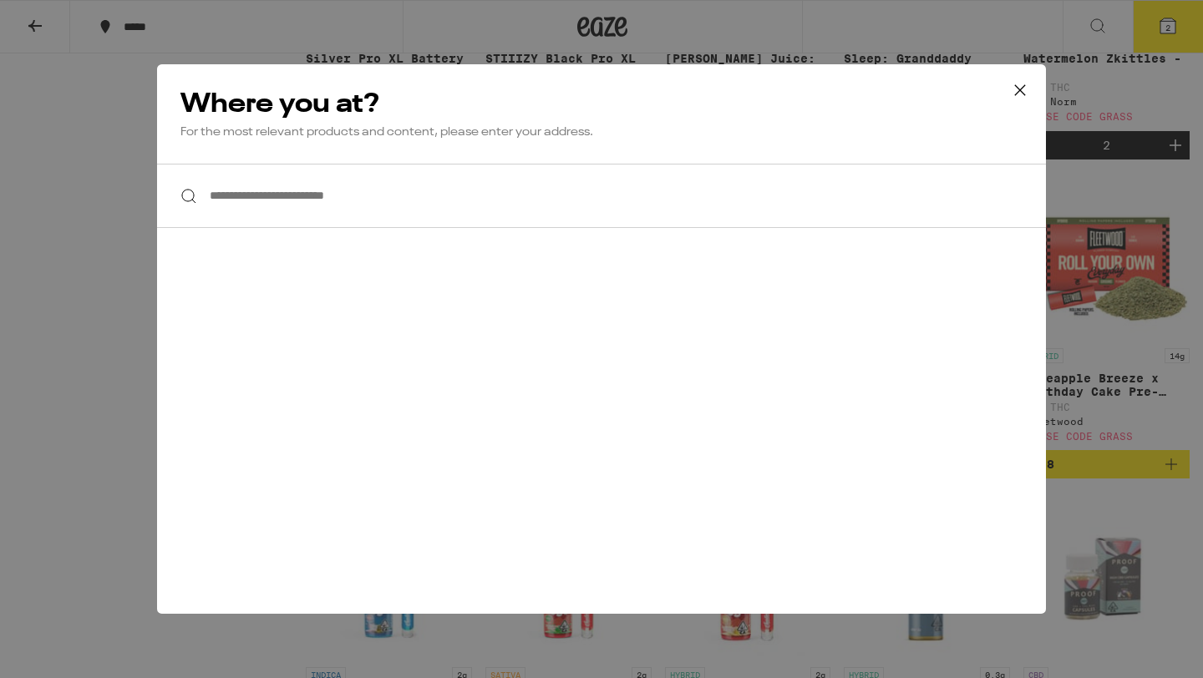
click at [23, 66] on div "**********" at bounding box center [601, 339] width 1203 height 678
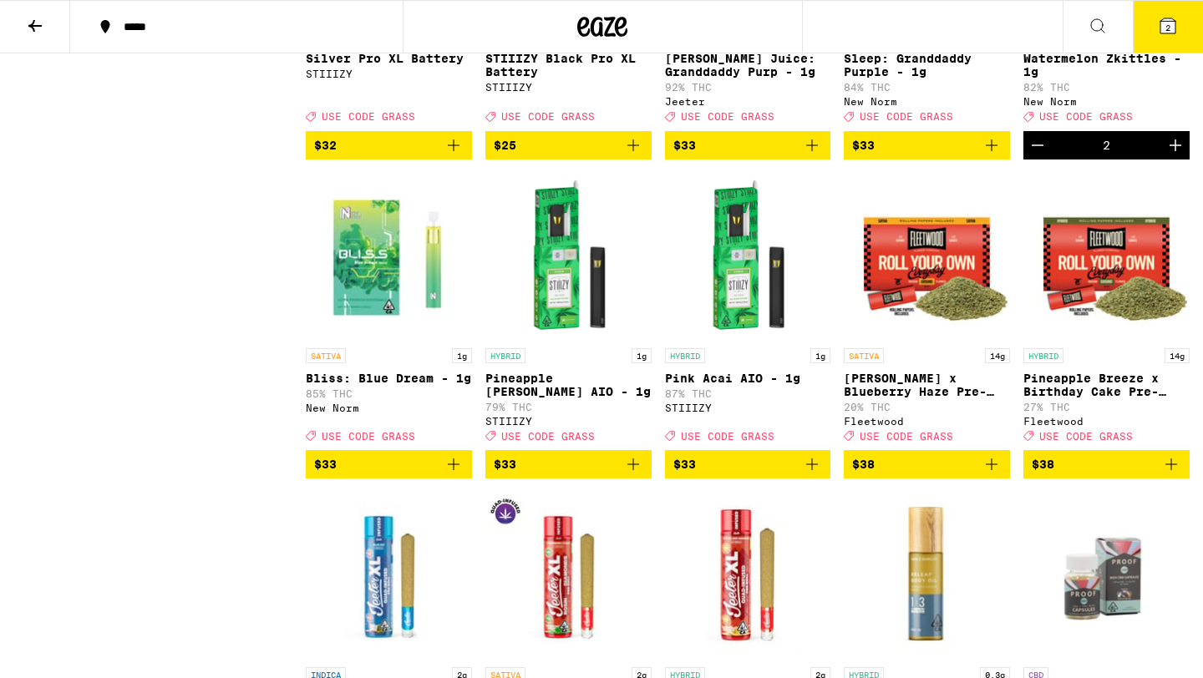
click at [29, 17] on icon at bounding box center [35, 26] width 20 height 20
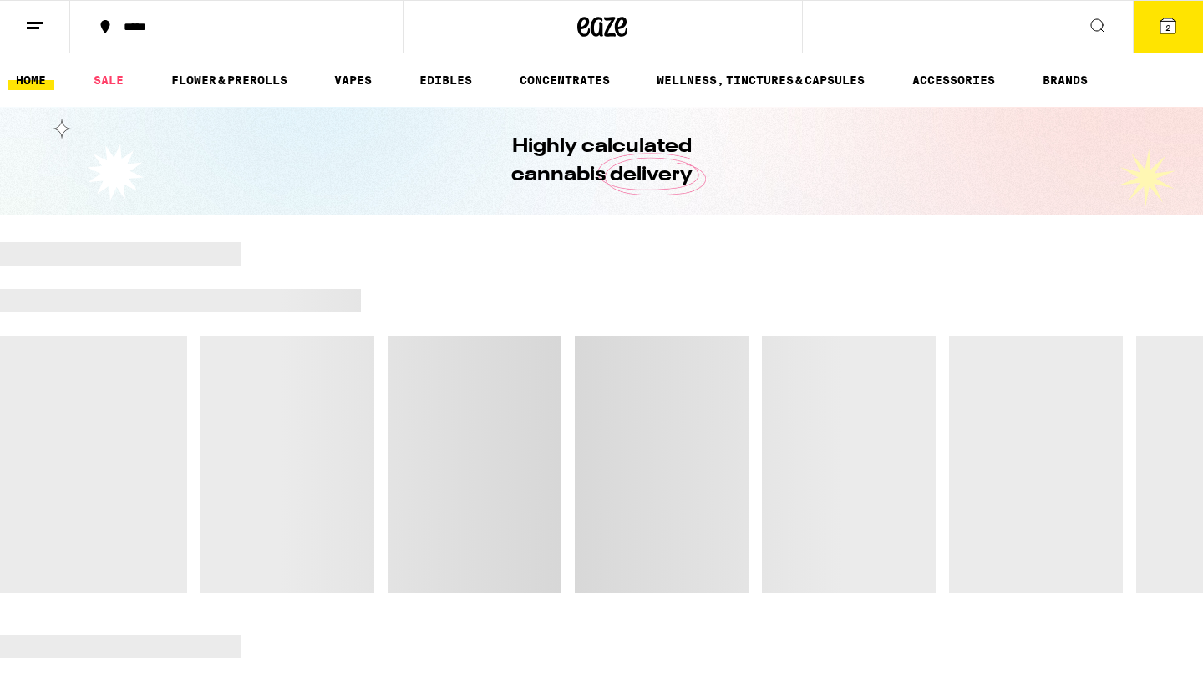
click at [29, 17] on icon at bounding box center [35, 26] width 20 height 20
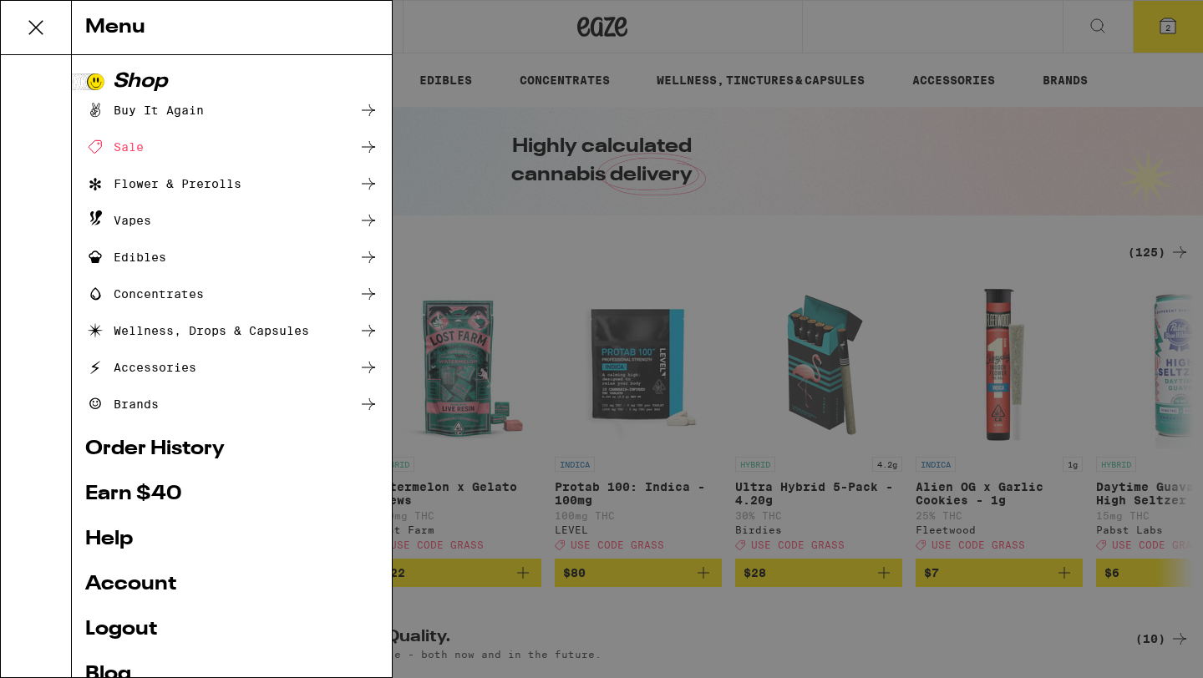
click at [160, 545] on ul "Shop Buy It Again Sale Flower & Prerolls Vapes Edibles Concentrates Wellness, D…" at bounding box center [231, 397] width 293 height 651
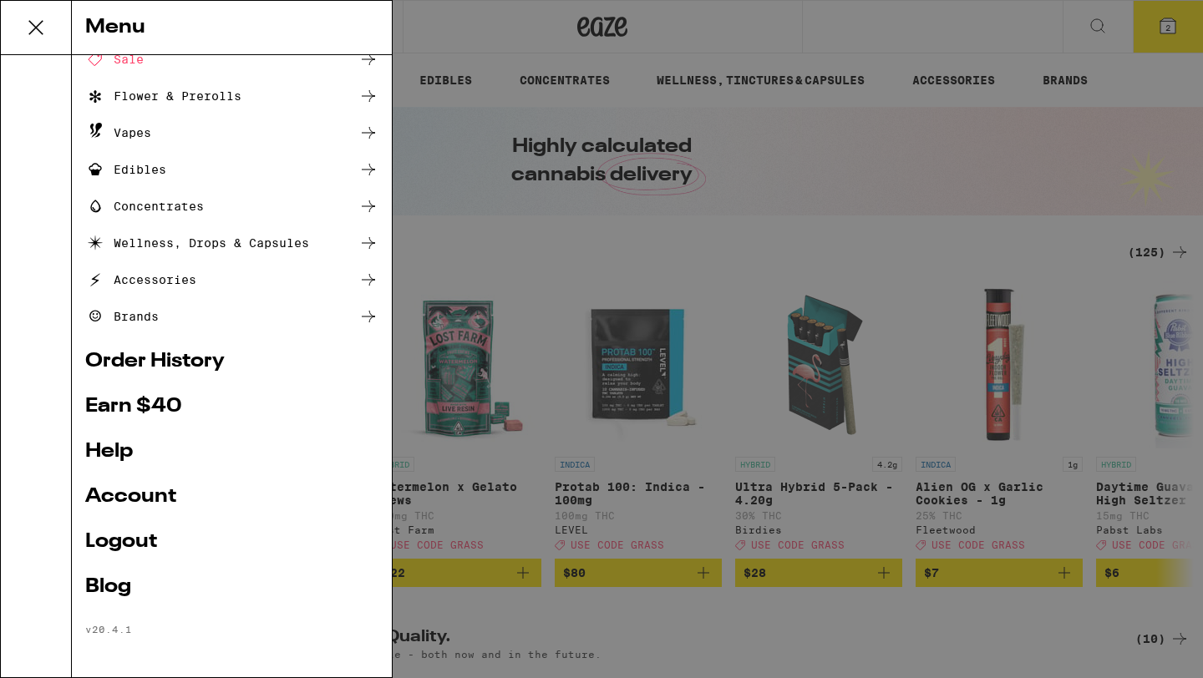
click at [137, 541] on link "Logout" at bounding box center [231, 542] width 293 height 20
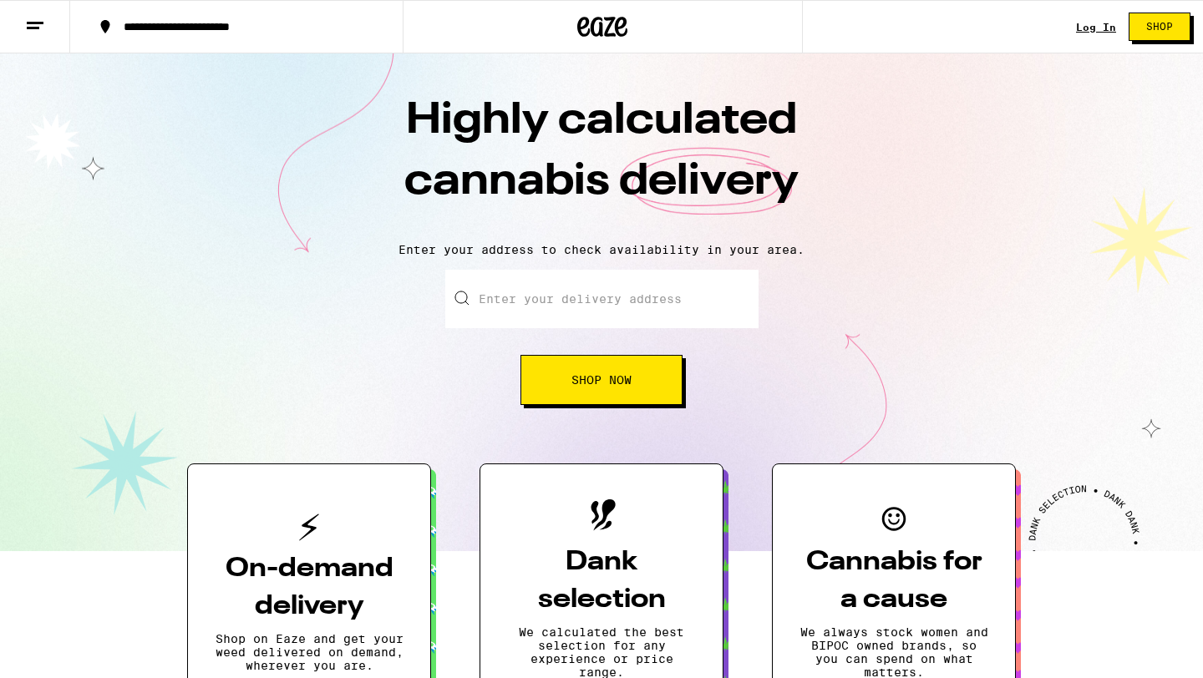
click at [529, 295] on input "Enter your delivery address" at bounding box center [601, 299] width 313 height 58
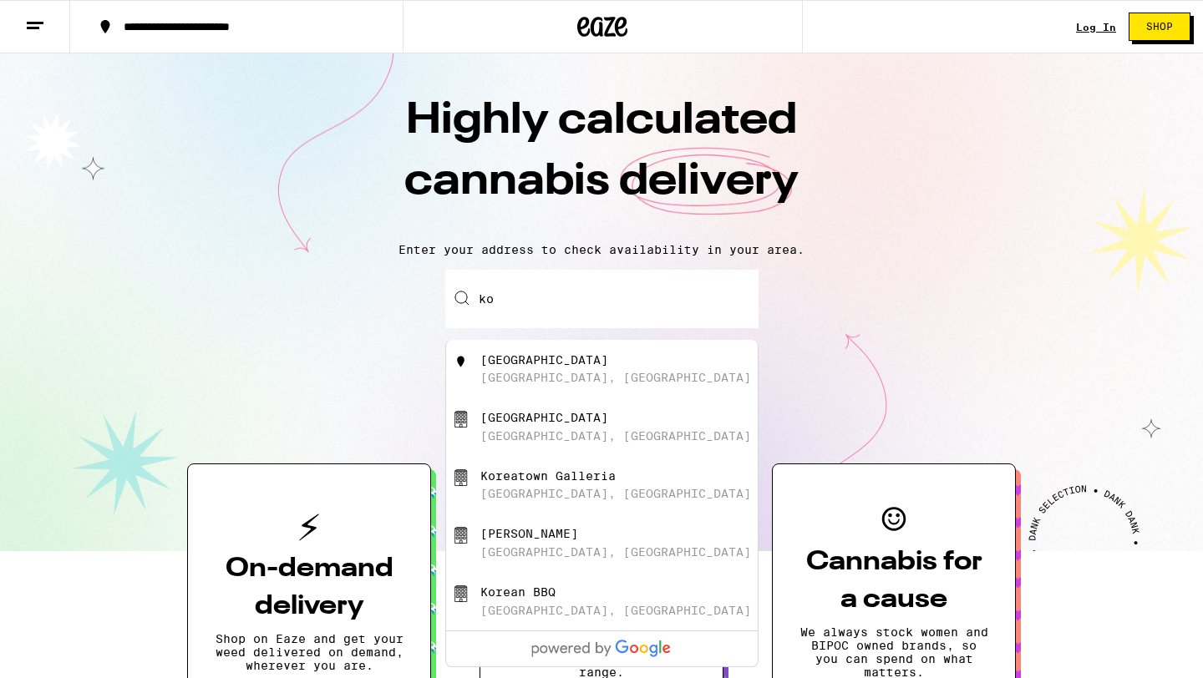
click at [545, 384] on div "Los Angeles, CA" at bounding box center [615, 377] width 271 height 13
type input "Koreatown, Los Angeles, CA"
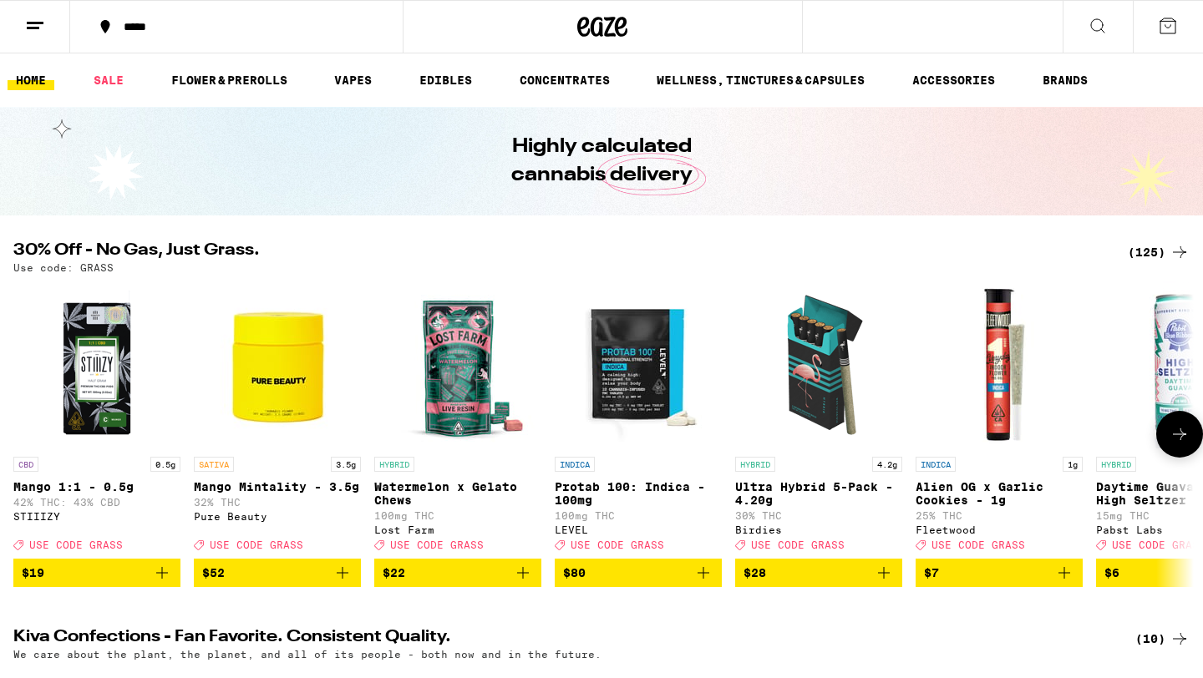
click at [705, 583] on icon "Add to bag" at bounding box center [703, 573] width 20 height 20
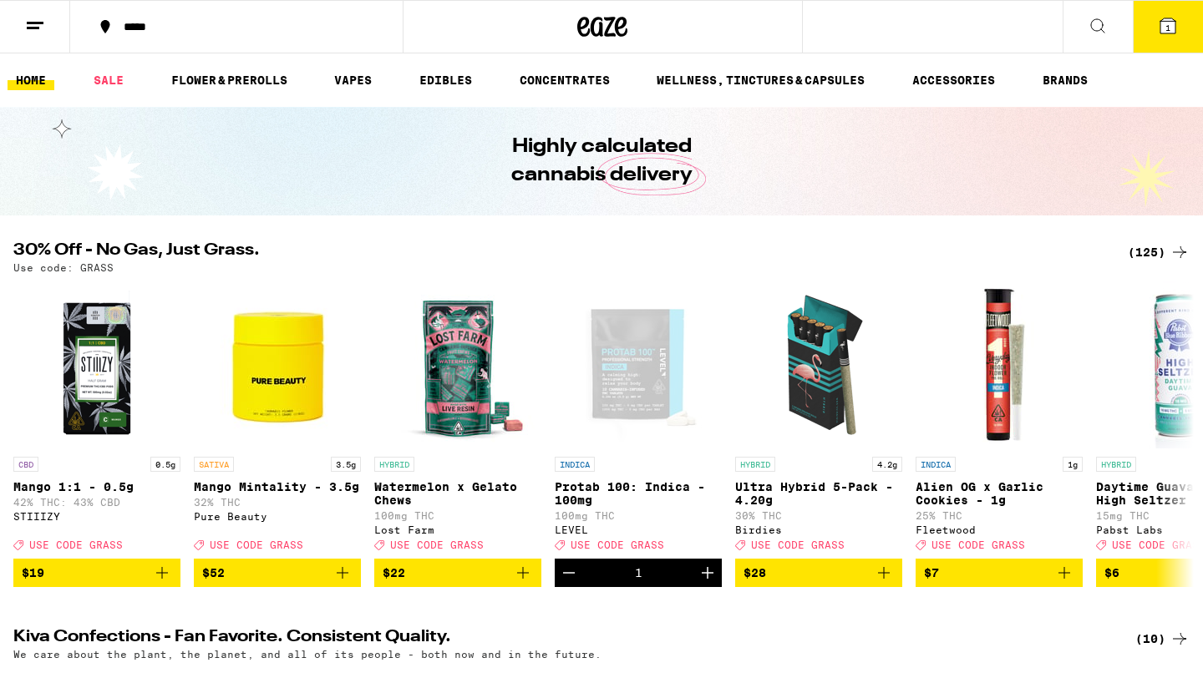
click at [1174, 12] on button "1" at bounding box center [1167, 27] width 70 height 52
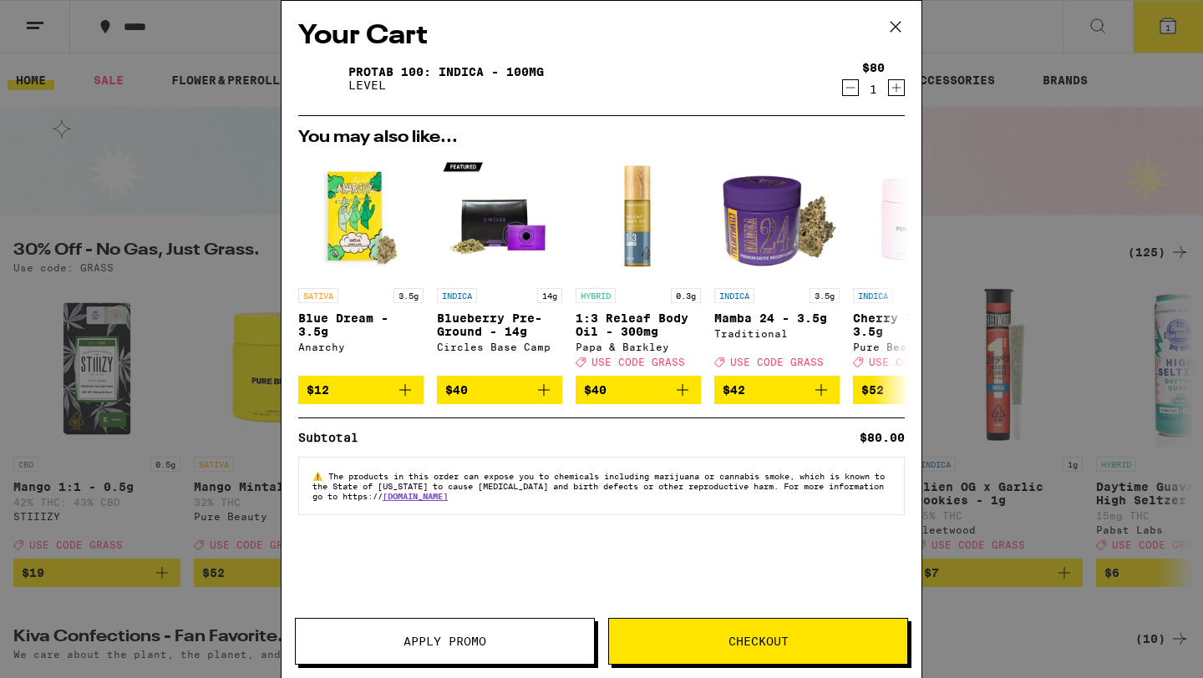
click at [479, 632] on button "Apply Promo" at bounding box center [445, 641] width 300 height 47
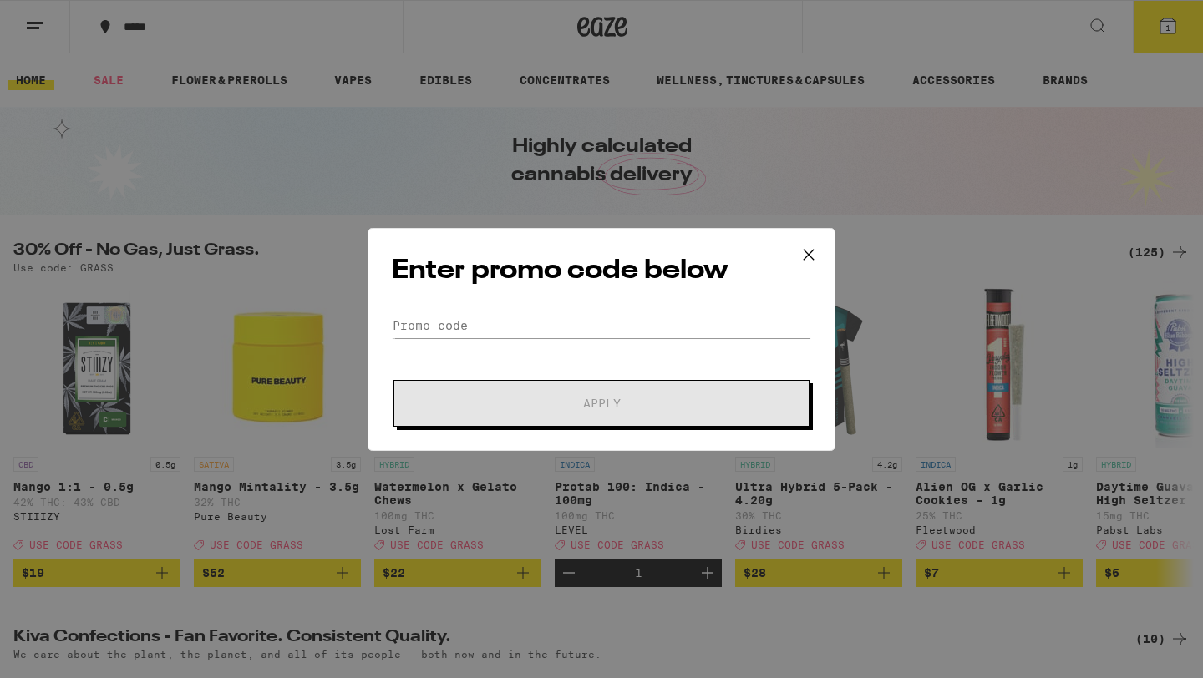
click at [555, 340] on form "Promo Code Apply" at bounding box center [601, 370] width 419 height 114
click at [555, 327] on input "Promo Code" at bounding box center [601, 325] width 419 height 25
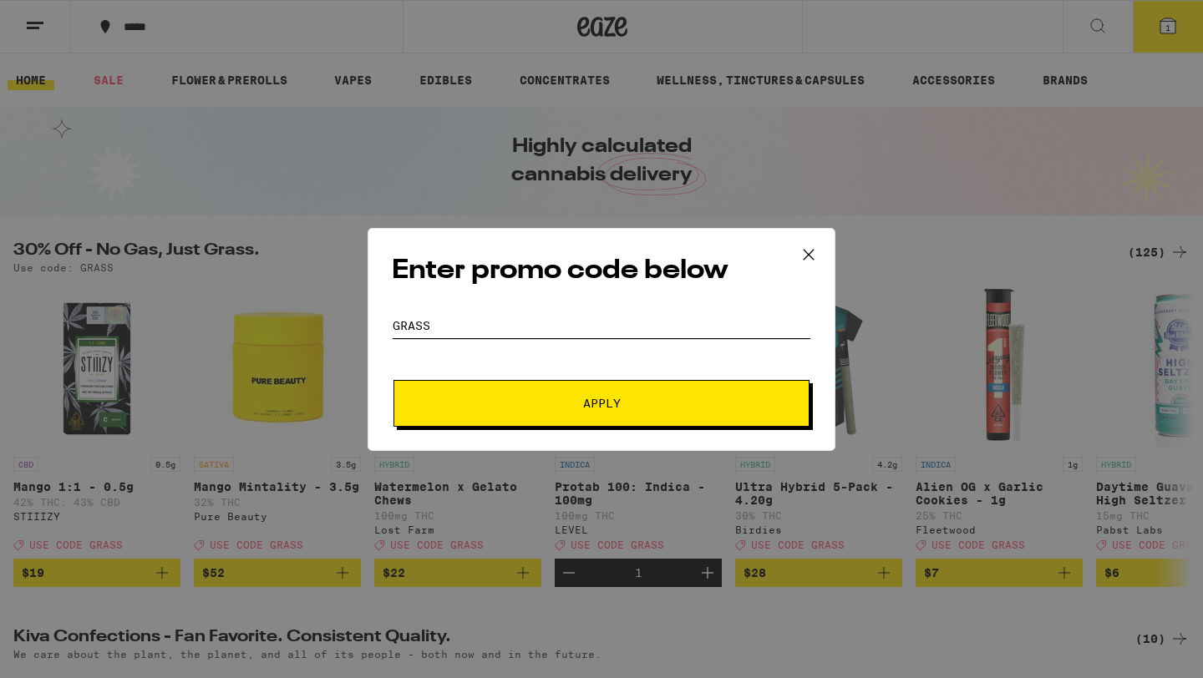
type input "grass"
click at [393, 380] on button "Apply" at bounding box center [601, 403] width 416 height 47
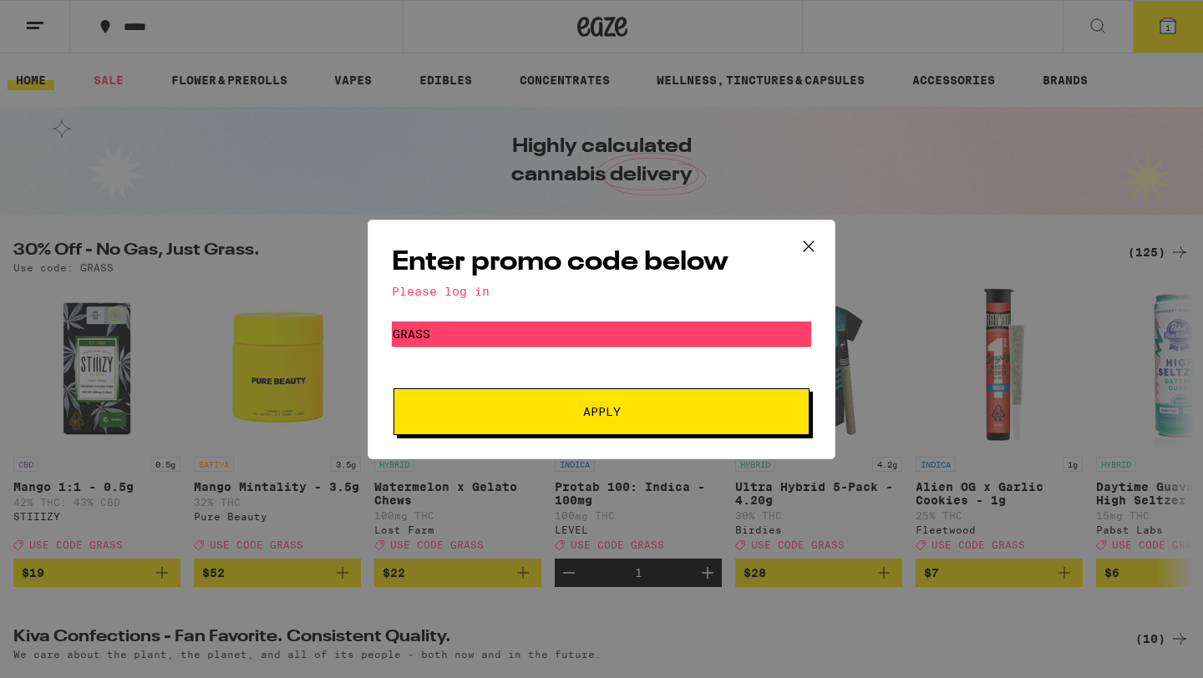
click at [807, 247] on icon at bounding box center [808, 246] width 25 height 25
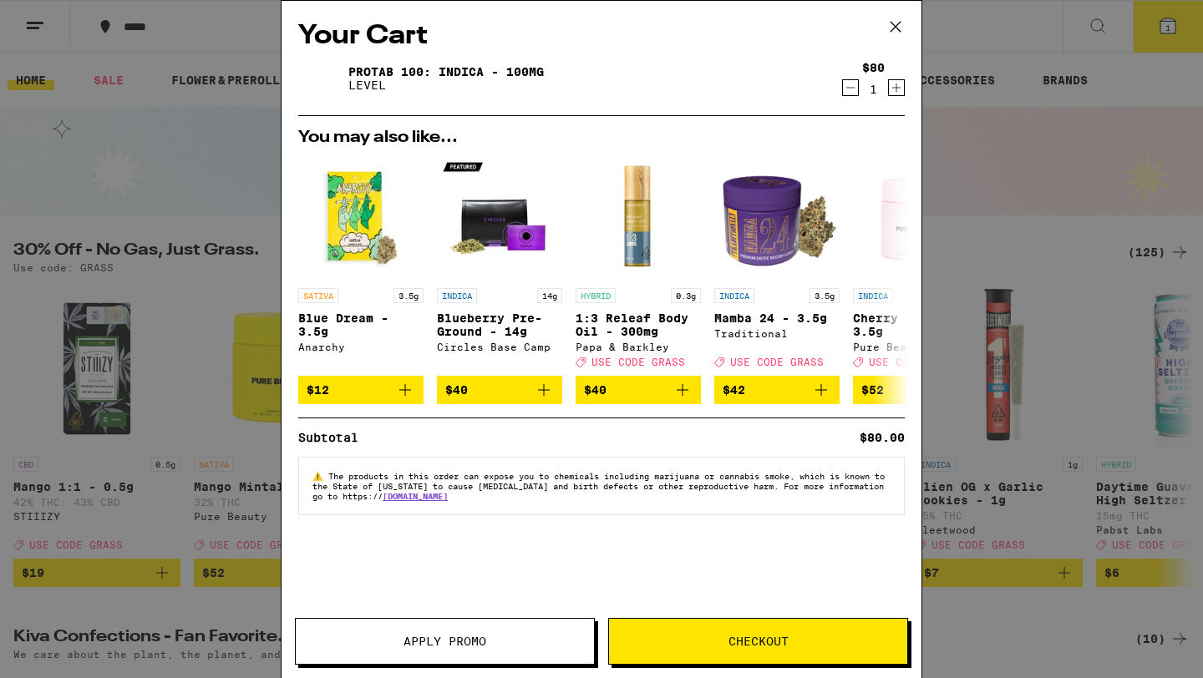
click at [854, 89] on icon "Decrement" at bounding box center [850, 88] width 15 height 20
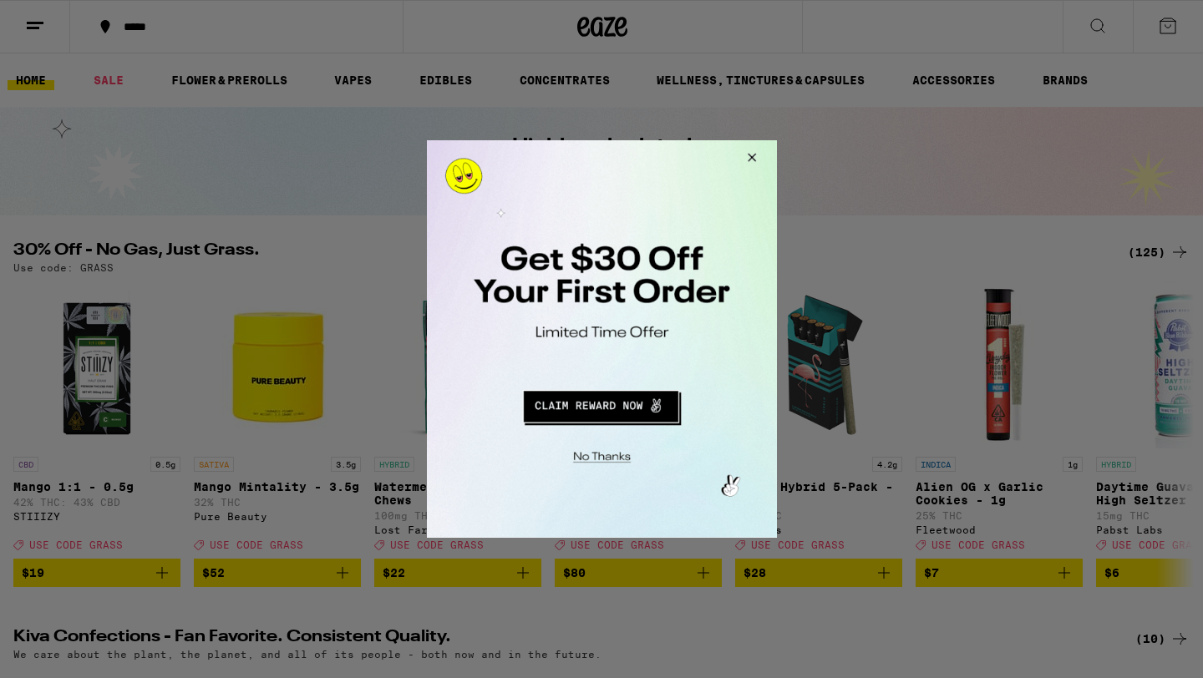
click at [99, 160] on div at bounding box center [601, 339] width 1203 height 678
click at [588, 458] on button "Close Modal" at bounding box center [598, 455] width 340 height 26
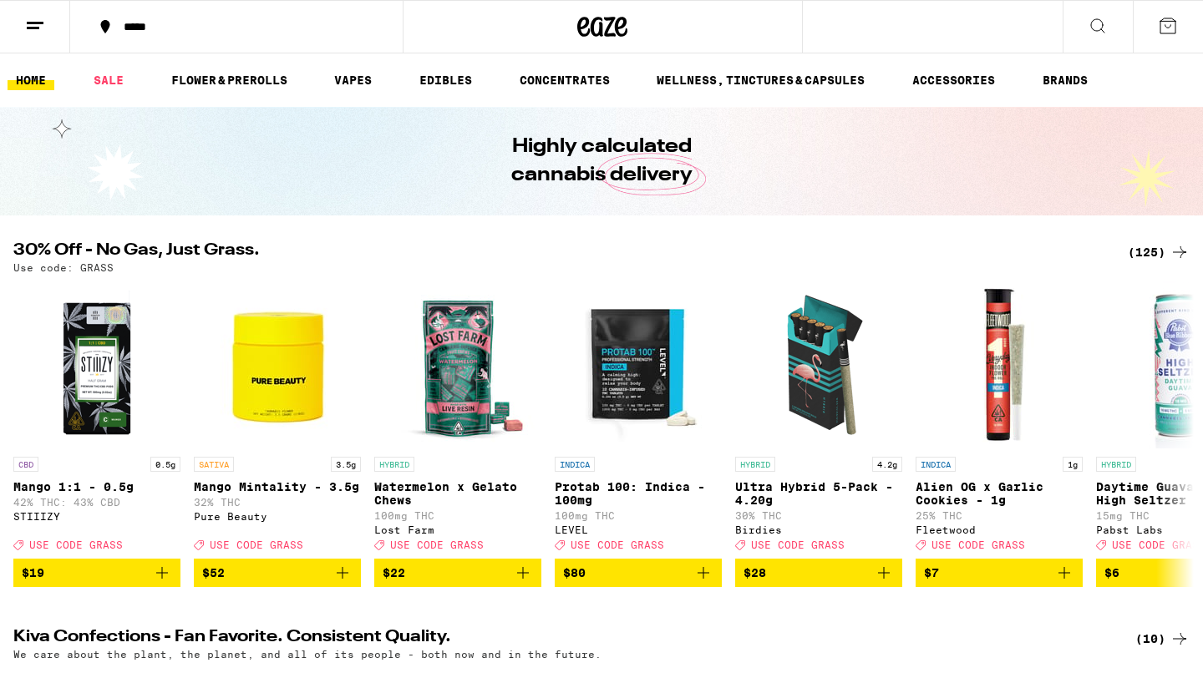
click at [31, 37] on button at bounding box center [35, 27] width 70 height 53
